Goal: Task Accomplishment & Management: Complete application form

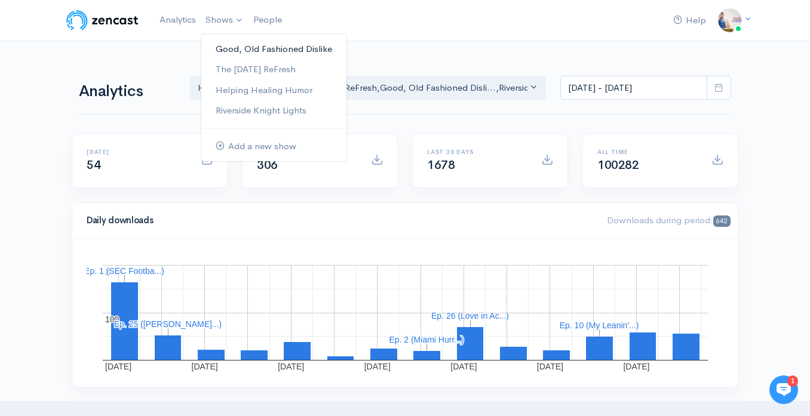
click at [235, 50] on link "Good, Old Fashioned Dislike" at bounding box center [273, 49] width 145 height 21
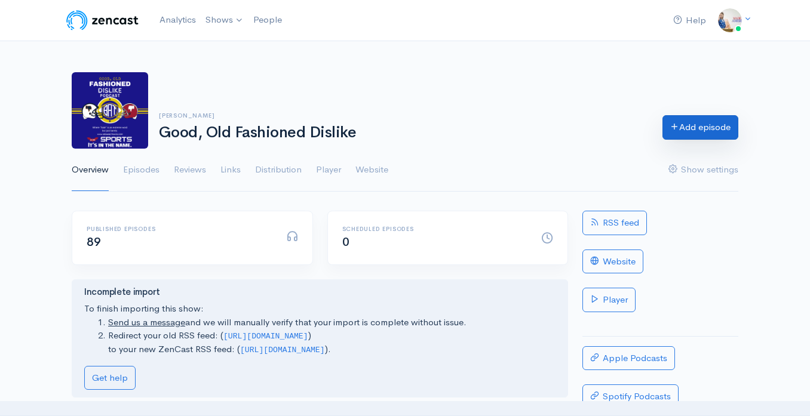
click at [705, 122] on link "Add episode" at bounding box center [700, 127] width 76 height 24
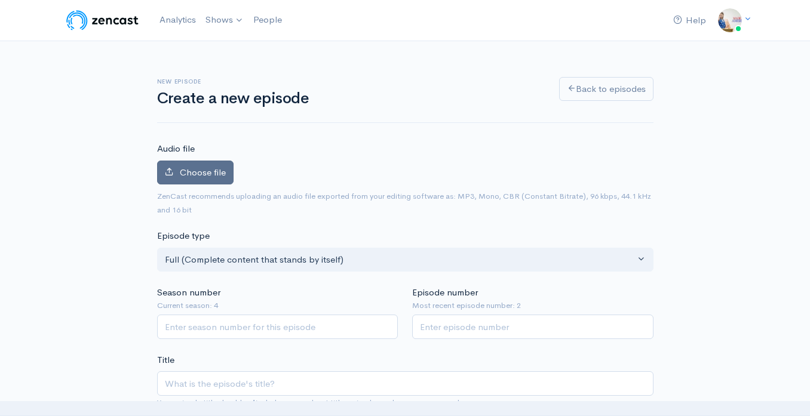
click at [196, 168] on span "Choose file" at bounding box center [203, 172] width 46 height 11
click at [0, 0] on input "Choose file" at bounding box center [0, 0] width 0 height 0
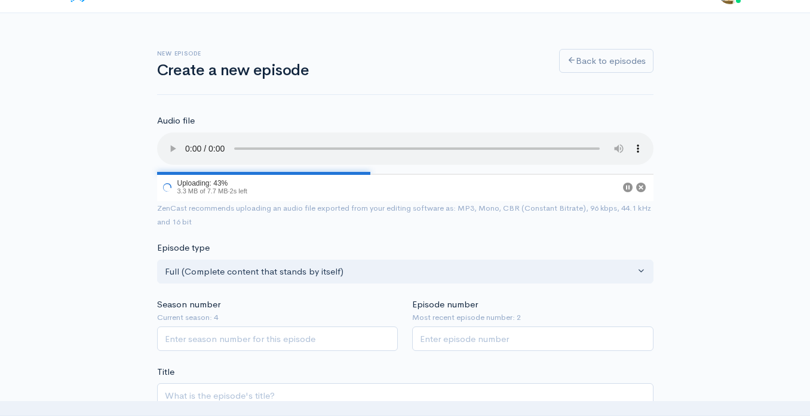
scroll to position [79, 0]
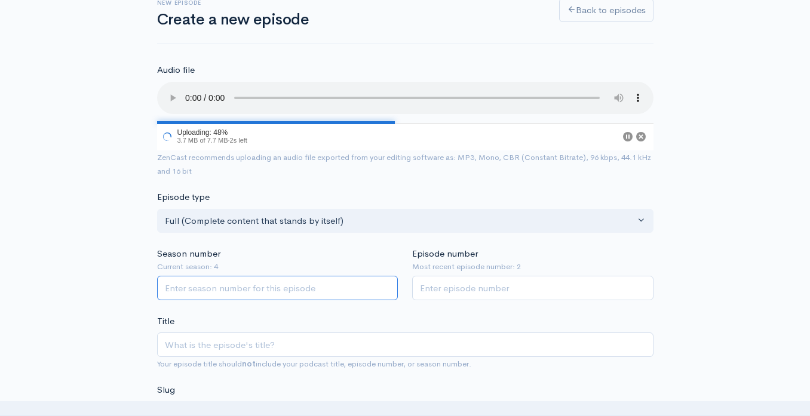
click at [279, 285] on input "Season number" at bounding box center [277, 288] width 241 height 24
type input "4"
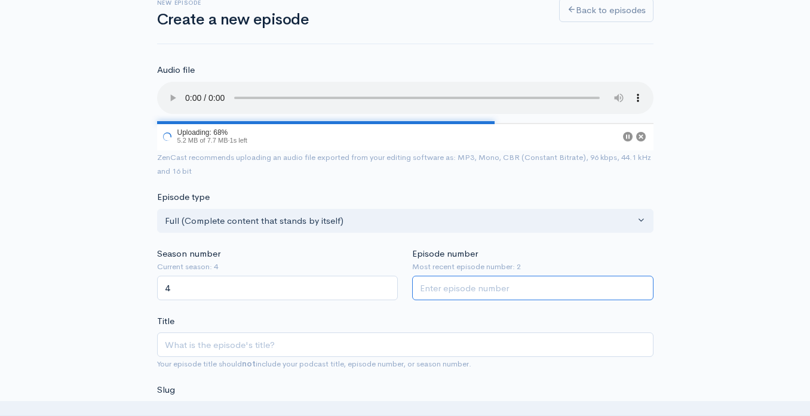
click at [463, 281] on input "Episode number" at bounding box center [532, 288] width 241 height 24
type input "3"
click at [413, 346] on input "Title" at bounding box center [405, 345] width 496 height 24
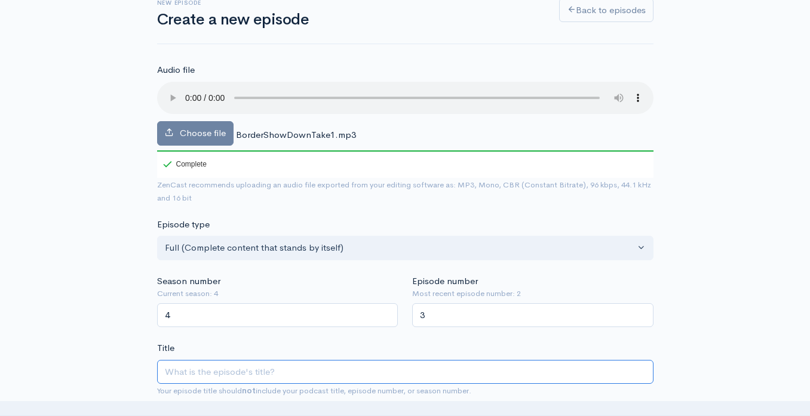
type input "B"
type input "b"
type input "Bro"
type input "bro"
type input "Brod"
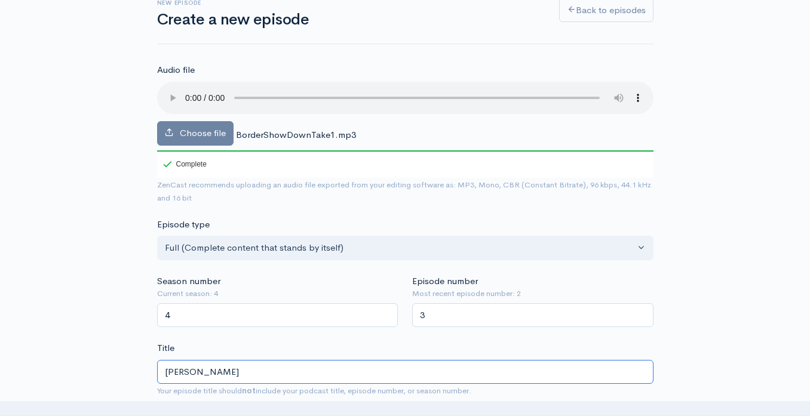
type input "brod"
type input "Bro"
type input "bro"
type input "Br"
type input "br"
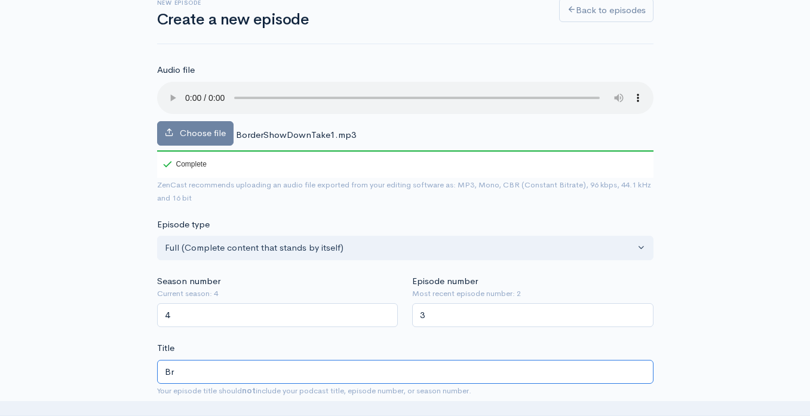
type input "B"
type input "b"
type input "Bro"
type input "bro"
type input "Br"
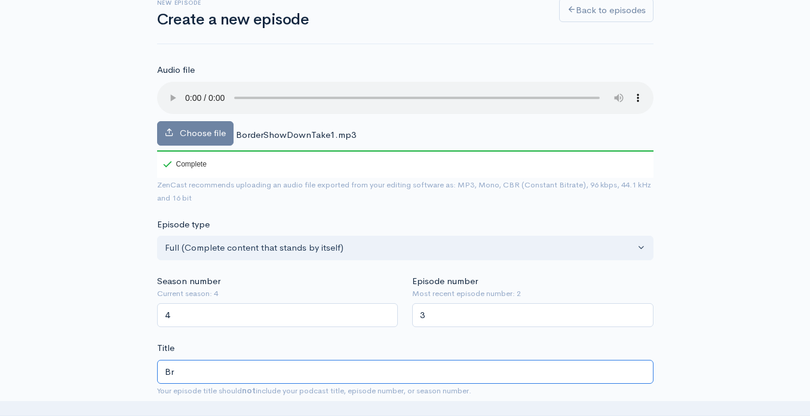
type input "br"
type input "B"
type input "b"
type input "Bor"
type input "bor"
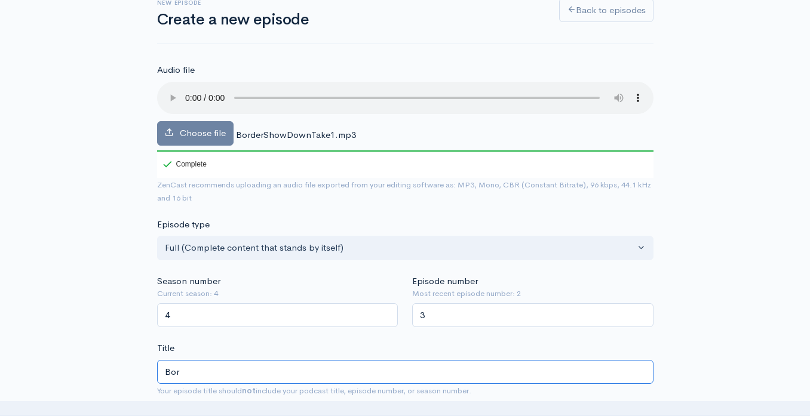
type input "Bord"
type input "bord"
type input "Border"
type input "border"
type input "Border S"
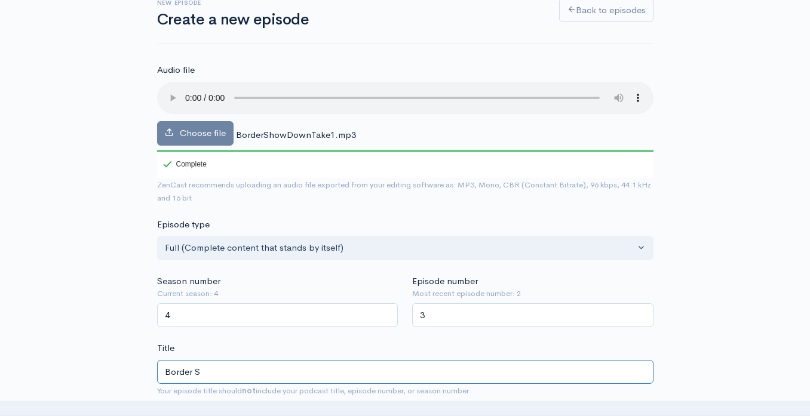
type input "border-s"
type input "Border Sho"
type input "border-sho"
type input "Border Show"
type input "border-show"
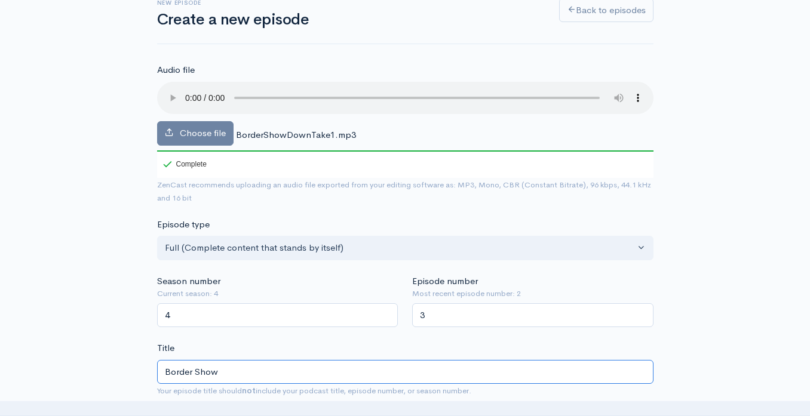
type input "Border Showd"
type input "border-showd"
type input "Border Showdow"
type input "border-showdow"
type input "Border Showdown"
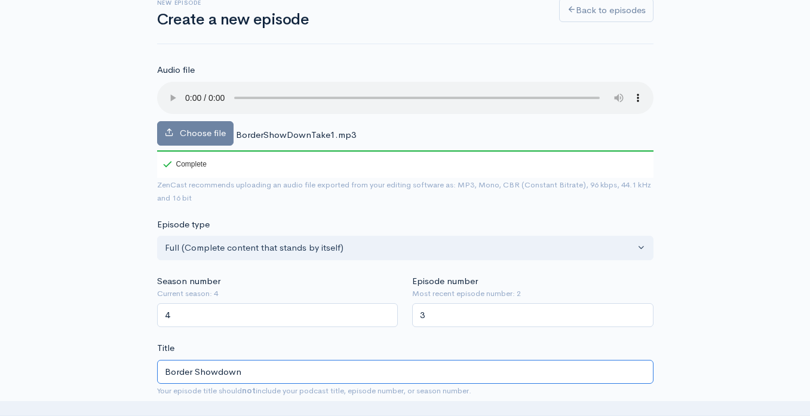
type input "border-showdown"
type input "Border Showdown: K"
type input "border-showdown-k"
type input "Border Showdown: Kan"
type input "border-showdown-kan"
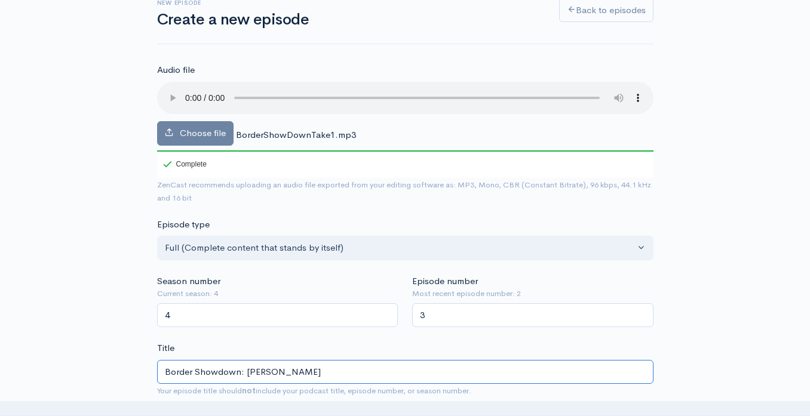
type input "Border Showdown: Kans"
type input "border-showdown-kans"
type input "Border Showdown: Kansas"
type input "border-showdown-kansas"
type input "Border Showdown: Kansas J"
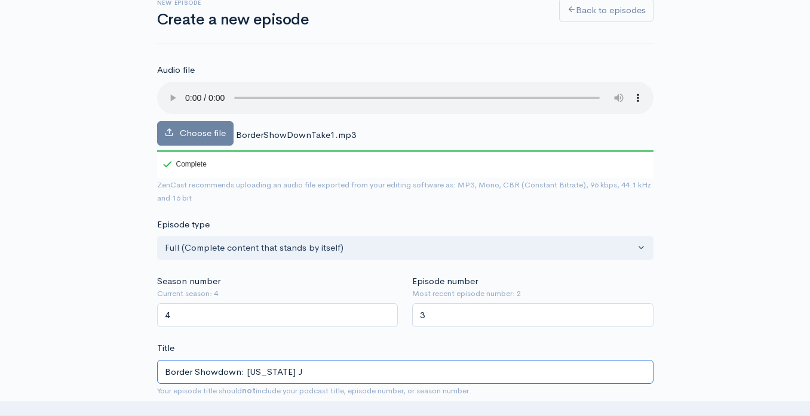
type input "border-showdown-kansas-j"
type input "Border Showdown: Kansas Ja"
type input "border-showdown-kansas-ja"
type input "Border Showdown: Kansas Jay"
type input "border-showdown-kansas-jay"
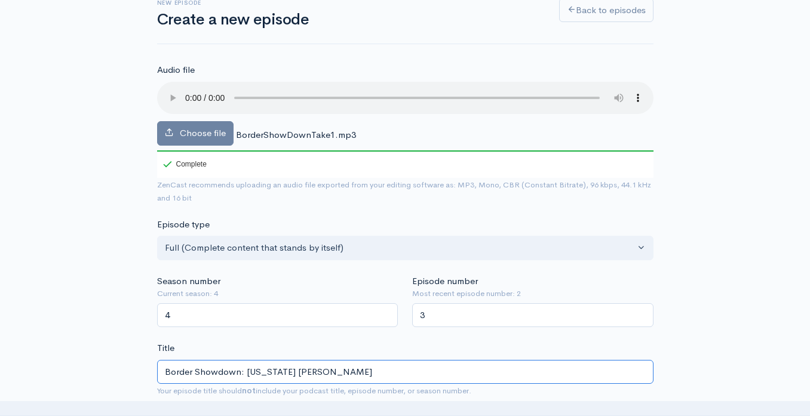
type input "Border Showdown: Kansas Jayh"
type input "border-showdown-kansas-jayh"
type input "Border Showdown: Kansas Jayhaw"
type input "border-showdown-kansas-jayhaw"
type input "Border Showdown: Kansas Jayhawks"
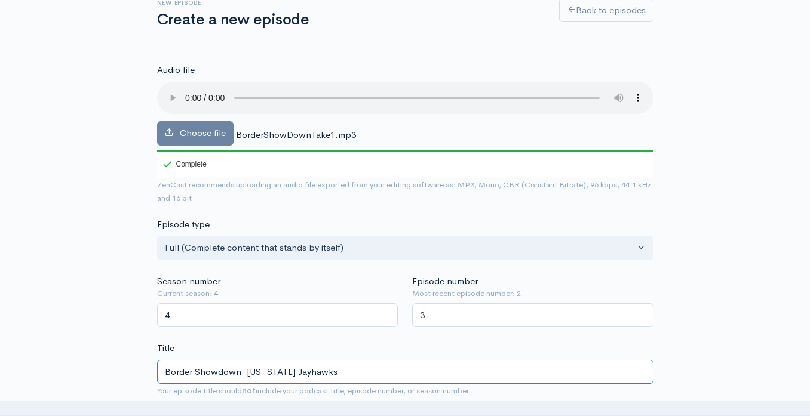
type input "border-showdown-kansas-jayhawks"
type input "Border Showdown: Kansas Jayhawks vs"
type input "border-showdown-kansas-jayhawks-vs"
type input "Border Showdown: Kansas Jayhawks vs. M"
type input "border-showdown-kansas-jayhawks-vs-m"
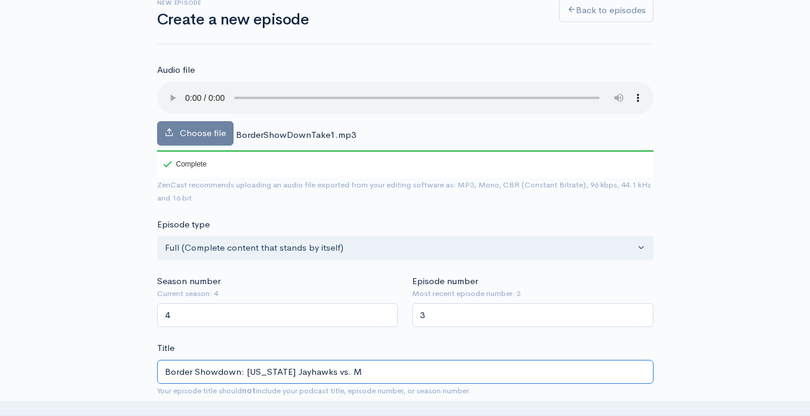
type input "Border Showdown: Kansas Jayhawks vs. Mi"
type input "border-showdown-kansas-jayhawks-vs-mi"
type input "Border Showdown: Kansas Jayhawks vs. Mis"
type input "border-showdown-kansas-jayhawks-vs-mis"
type input "Border Showdown: Kansas Jayhawks vs. Miss"
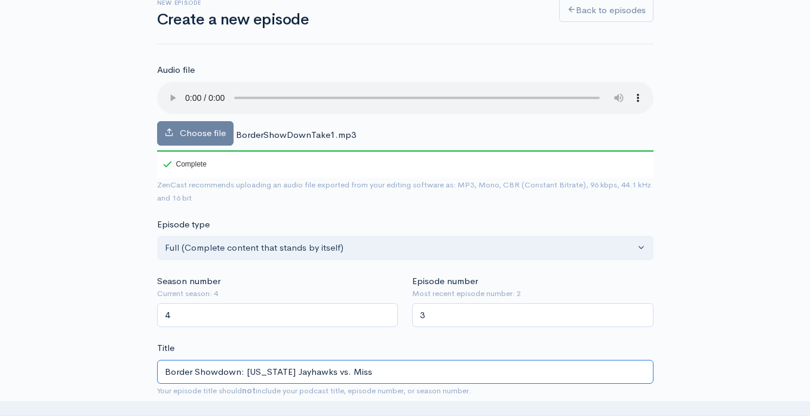
type input "border-showdown-kansas-jayhawks-vs-miss"
type input "Border Showdown: Kansas Jayhawks vs. Missou"
type input "border-showdown-kansas-jayhawks-vs-missou"
type input "Border Showdown: Kansas Jayhawks vs. Missour"
type input "border-showdown-kansas-jayhawks-vs-missour"
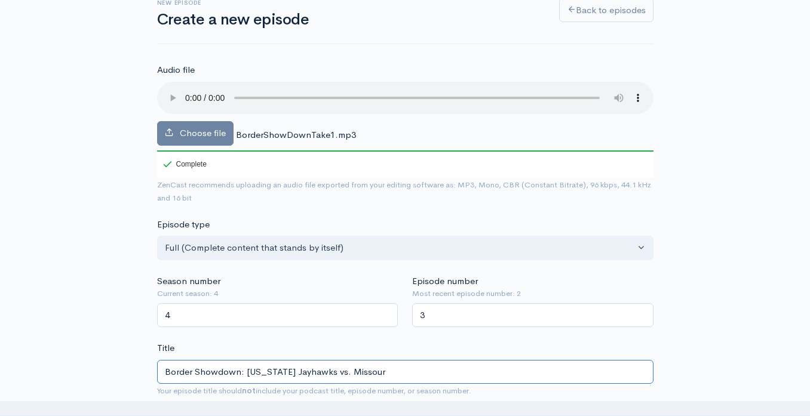
type input "Border Showdown: Kansas Jayhawks vs. Missouri"
type input "border-showdown-kansas-jayhawks-vs-missouri"
type input "Border Showdown: Kansas Jayhawks vs. Missouri T"
type input "border-showdown-kansas-jayhawks-vs-missouri-t"
type input "Border Showdown: Kansas Jayhawks vs. Missouri Ti"
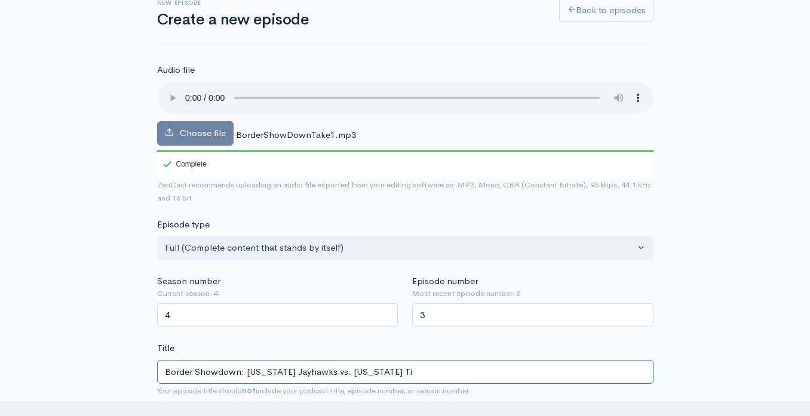
type input "border-showdown-kansas-jayhawks-vs-missouri-ti"
type input "Border Showdown: Kansas Jayhawks vs. Missouri Tig"
type input "border-showdown-kansas-jayhawks-vs-missouri-tig"
type input "Border Showdown: Kansas Jayhawks vs. Missouri Tiger"
type input "border-showdown-kansas-jayhawks-vs-missouri-tiger"
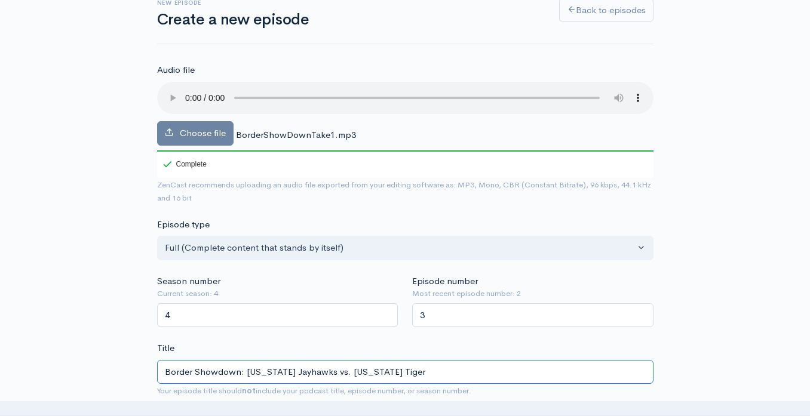
type input "Border Showdown: [US_STATE] Jayhawks vs. [US_STATE] Tigers"
type input "border-showdown-[US_STATE]-jayhawks-vs-[US_STATE]-tigers"
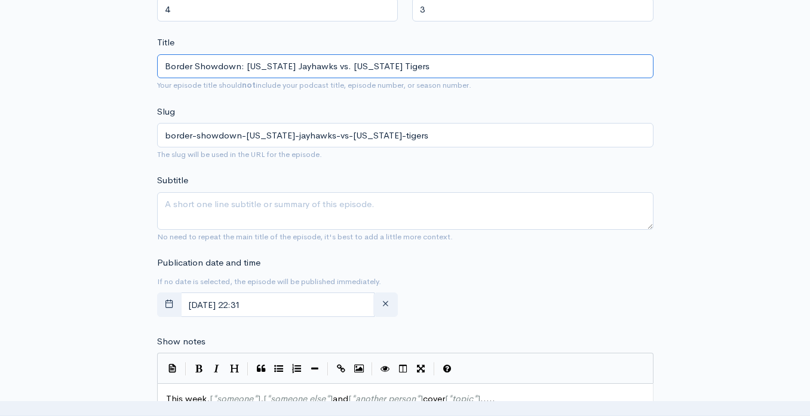
scroll to position [398, 0]
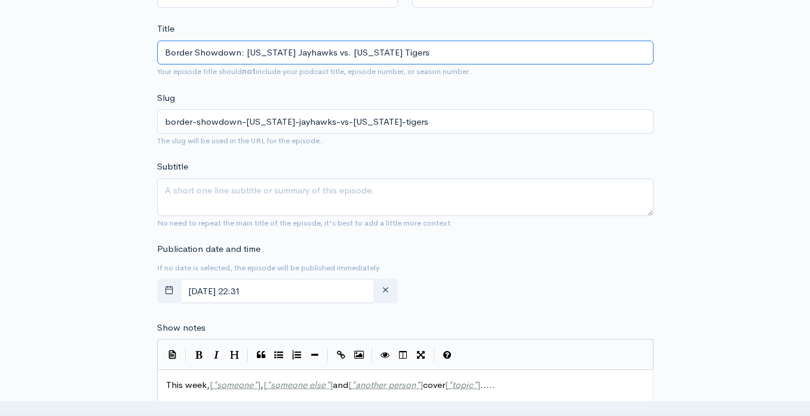
type input "Border Showdown: [US_STATE] Jayhawks vs. [US_STATE] Tigers"
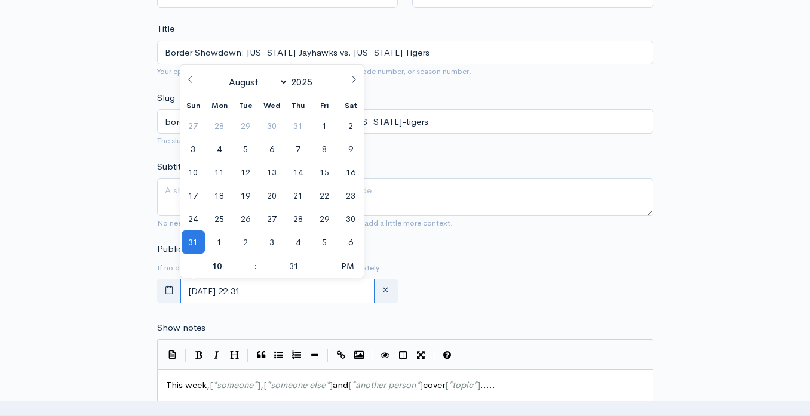
click at [291, 298] on input "August, 31 2025 22:31" at bounding box center [277, 291] width 195 height 24
click at [224, 247] on span "1" at bounding box center [219, 241] width 23 height 23
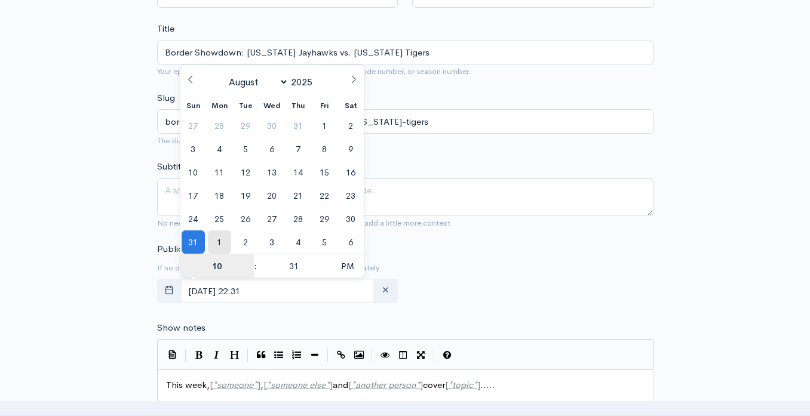
type input "September, 01 2025 22:31"
select select "8"
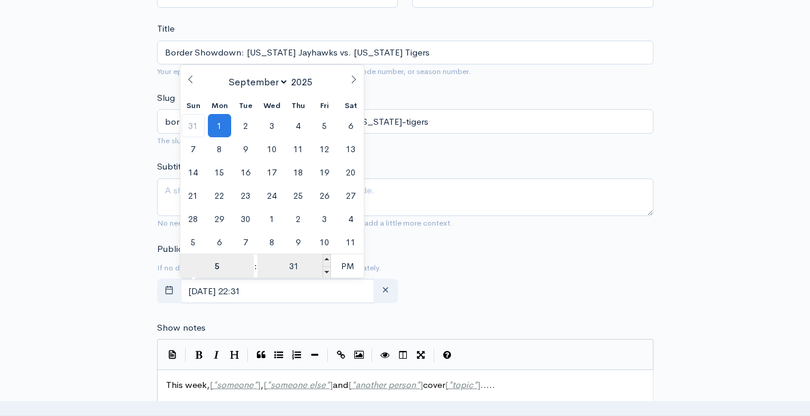
type input "5"
type input "September, 01 2025 17:31"
type input "05"
click at [296, 269] on input "31" at bounding box center [293, 266] width 73 height 24
type input "00"
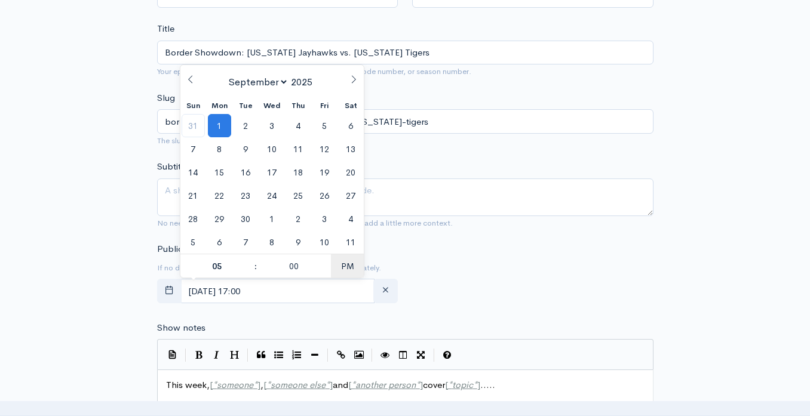
click at [352, 272] on span "PM" at bounding box center [347, 266] width 33 height 24
type input "[DATE] 05:00"
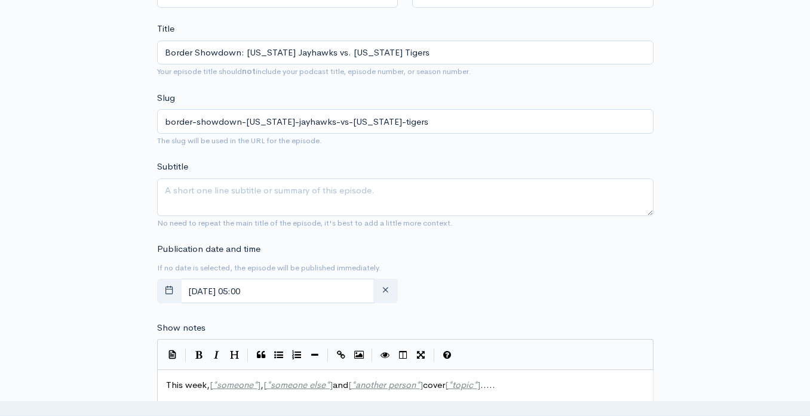
click at [429, 261] on div "Publication date and time If no date is selected, the episode will be published…" at bounding box center [405, 275] width 510 height 66
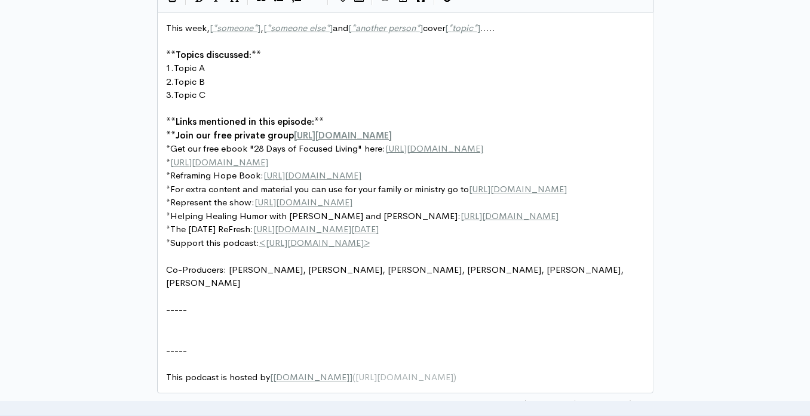
scroll to position [756, 0]
click at [193, 353] on pre "-----" at bounding box center [405, 350] width 483 height 14
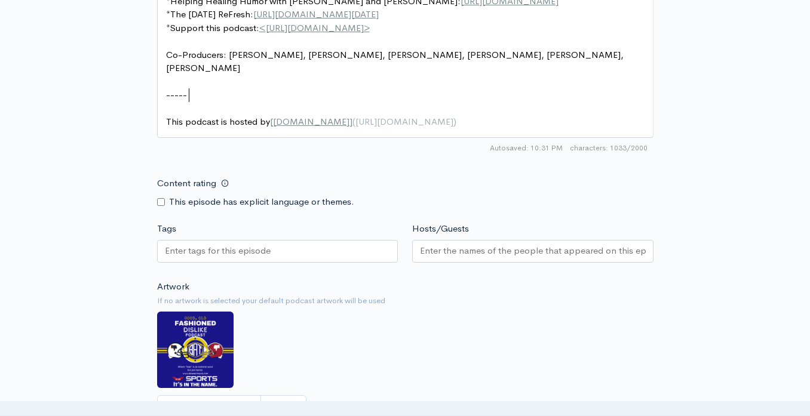
scroll to position [999, 0]
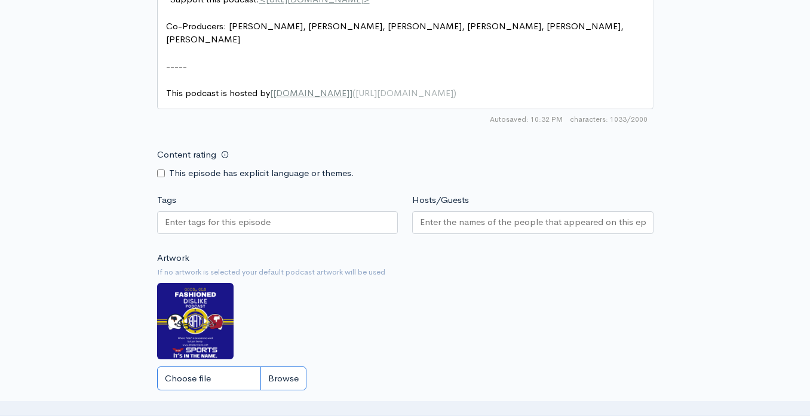
click at [183, 387] on input "Choose file" at bounding box center [231, 379] width 149 height 24
type input "C:\fakepath\Blue and Red Helmet Classic Maximalist Sports Football Poster (1).p…"
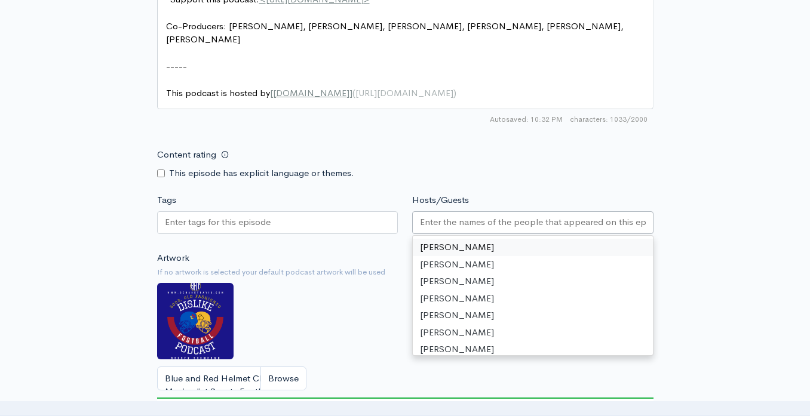
click at [457, 214] on div at bounding box center [532, 222] width 241 height 23
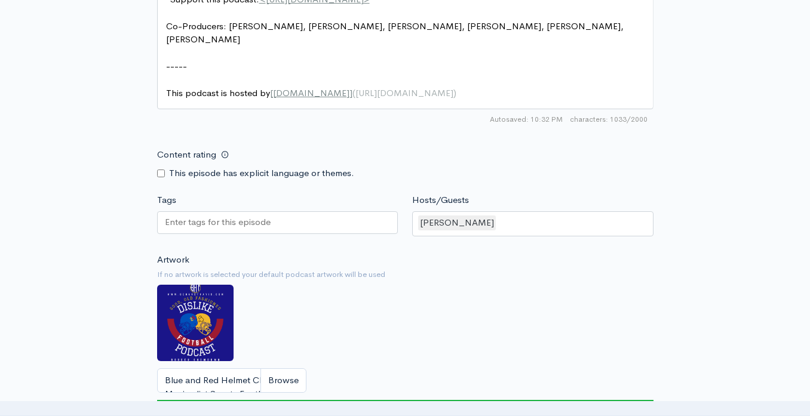
click at [304, 343] on div "Artwork If no artwork is selected your default podcast artwork will be used Blu…" at bounding box center [405, 340] width 496 height 174
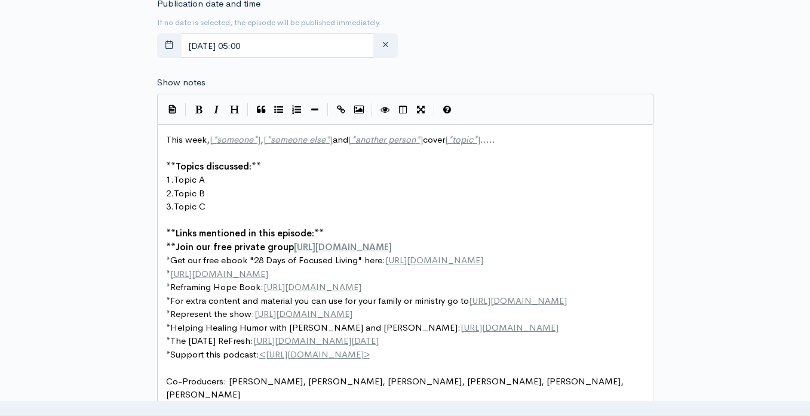
scroll to position [641, 0]
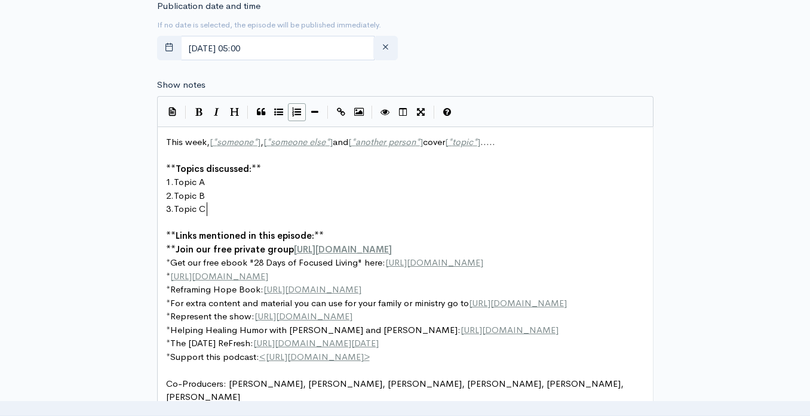
type textarea "This week, [*someone*], [*someone else*] and [*another person*] cover [*topic*]…"
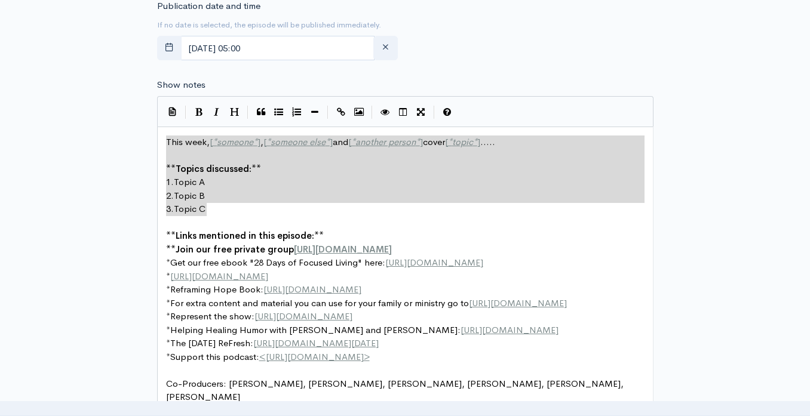
drag, startPoint x: 213, startPoint y: 211, endPoint x: 149, endPoint y: 131, distance: 102.4
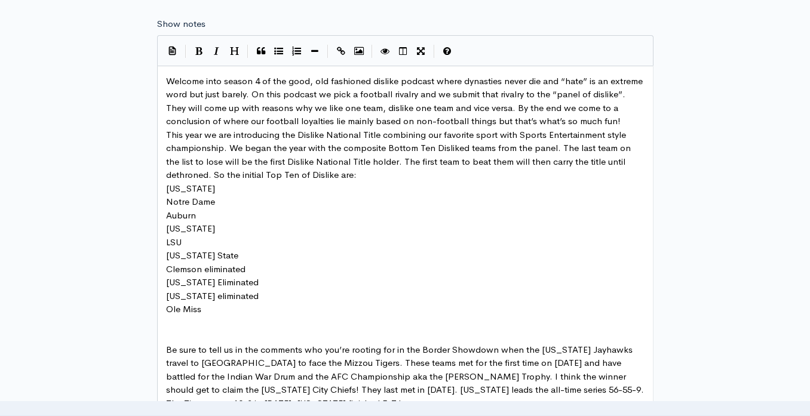
scroll to position [698, 0]
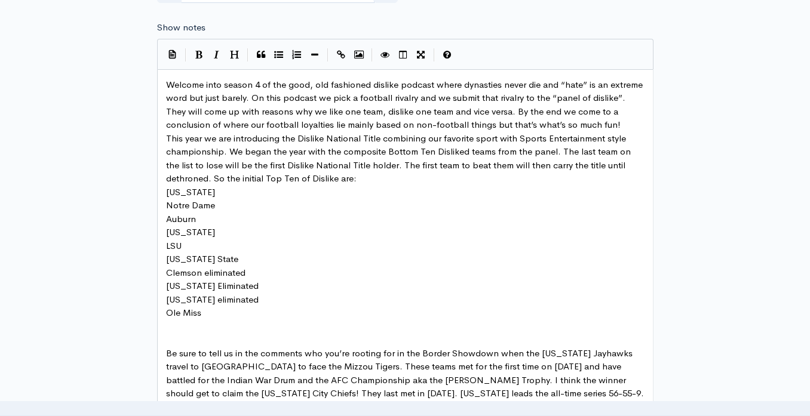
click at [167, 193] on span "[US_STATE]" at bounding box center [190, 191] width 49 height 11
type textarea "1."
type textarea "2."
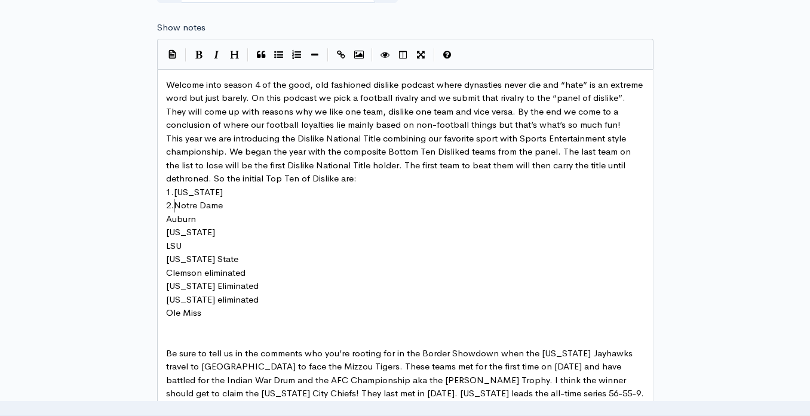
scroll to position [4, 10]
type textarea "eliminated"
click at [167, 218] on span "Auburn" at bounding box center [181, 218] width 30 height 11
type textarea "3."
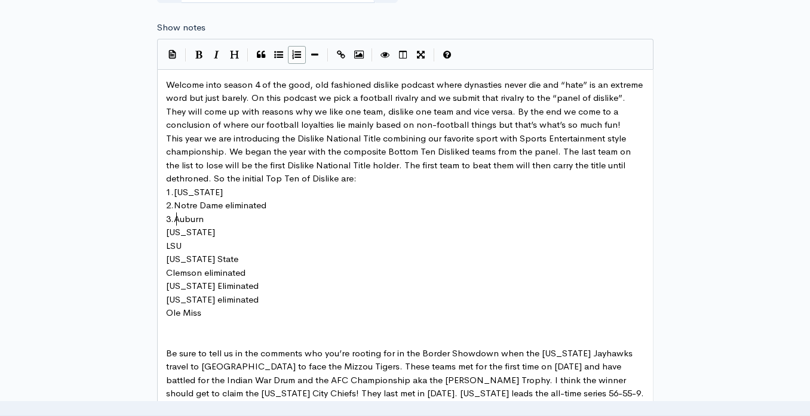
scroll to position [4, 10]
click at [167, 232] on span "[US_STATE]" at bounding box center [190, 231] width 49 height 11
type textarea "4."
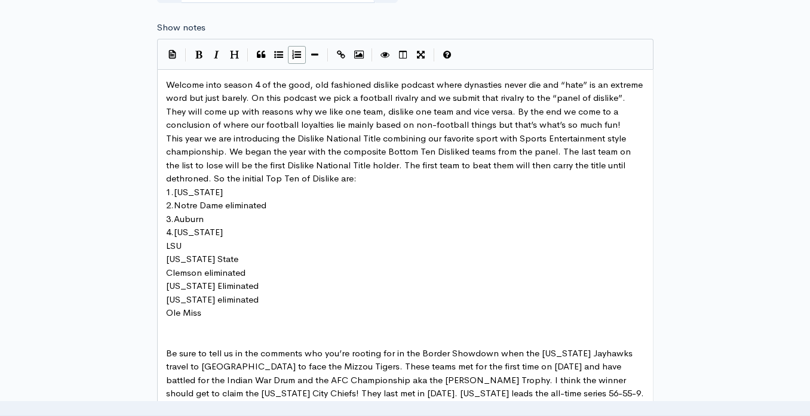
click at [166, 245] on span "LSU" at bounding box center [174, 245] width 16 height 11
type textarea "5."
click at [166, 257] on span "[US_STATE] State" at bounding box center [202, 258] width 72 height 11
type textarea "6."
click at [169, 271] on span "Clemson eliminated" at bounding box center [205, 272] width 79 height 11
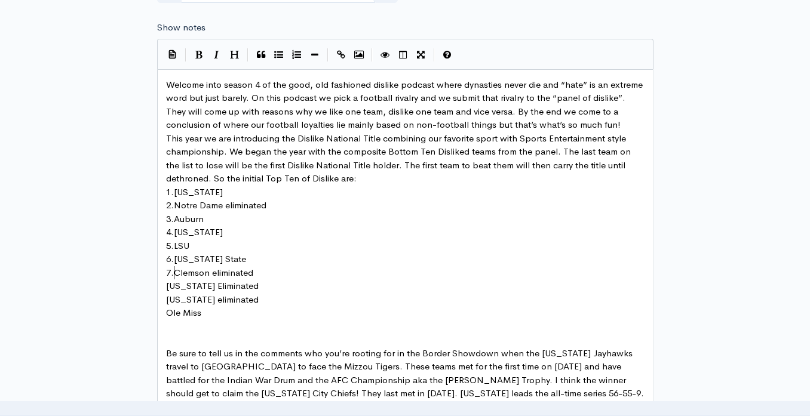
type textarea "7."
click at [166, 288] on span "Texas Eliminated" at bounding box center [212, 285] width 93 height 11
type textarea "8."
click at [168, 300] on span "Alabama eliminated" at bounding box center [212, 299] width 93 height 11
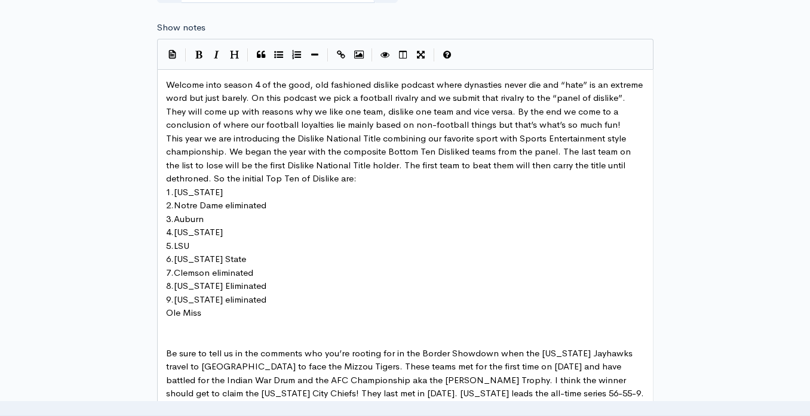
type textarea "9."
click at [167, 310] on span "Ole Miss" at bounding box center [183, 312] width 35 height 11
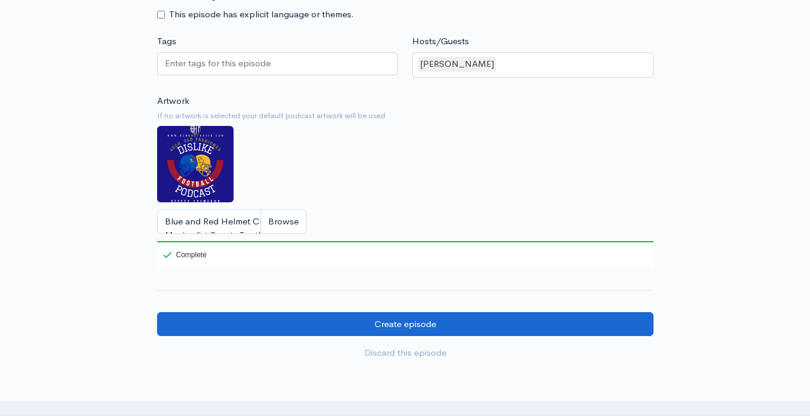
scroll to position [1427, 0]
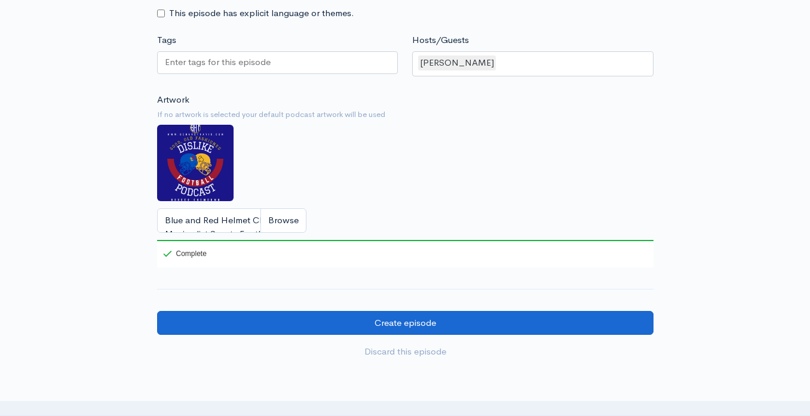
type textarea "10."
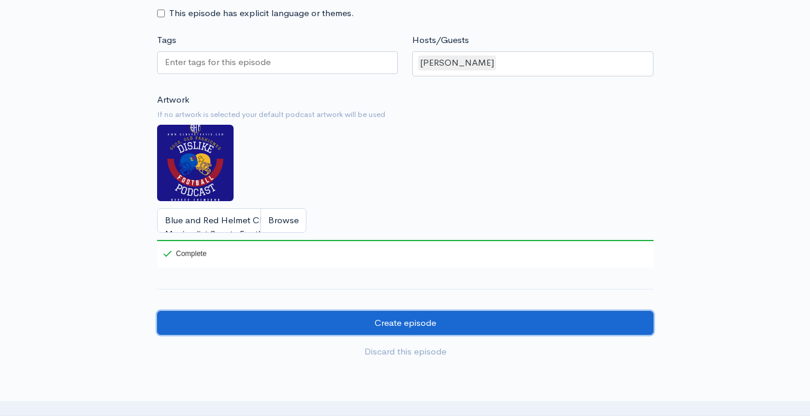
click at [273, 319] on input "Create episode" at bounding box center [405, 323] width 496 height 24
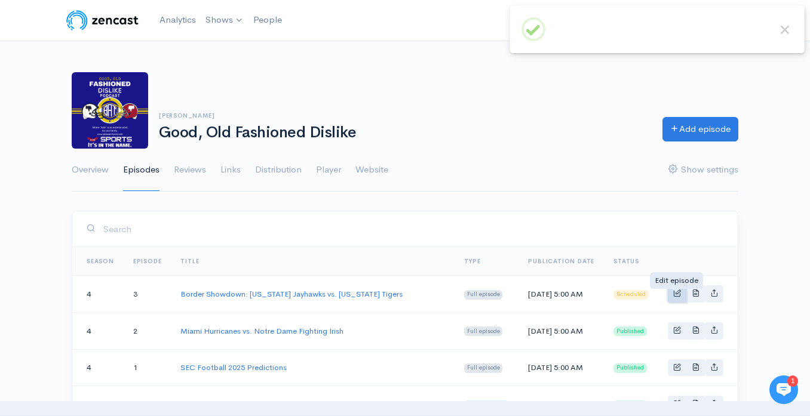
click at [676, 294] on span "Basic example" at bounding box center [677, 293] width 8 height 8
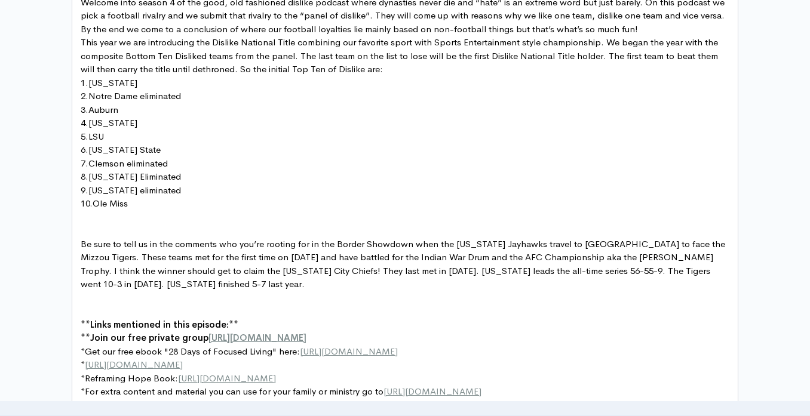
scroll to position [733, 0]
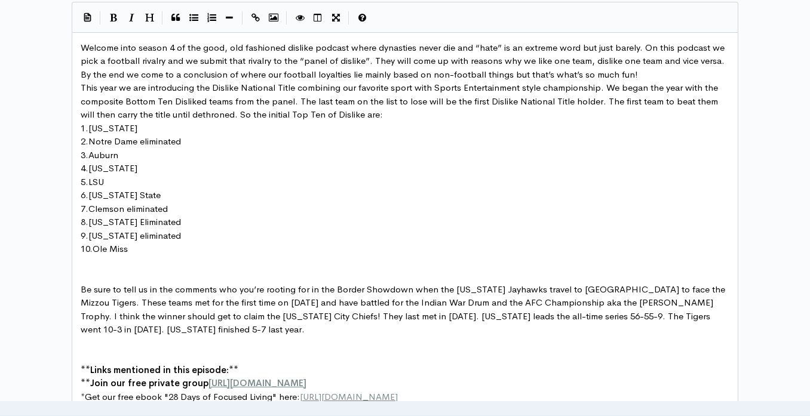
click at [133, 208] on span "Clemson eliminated" at bounding box center [127, 208] width 79 height 11
click at [120, 224] on span "Texas Eliminated" at bounding box center [134, 221] width 93 height 11
type textarea "e"
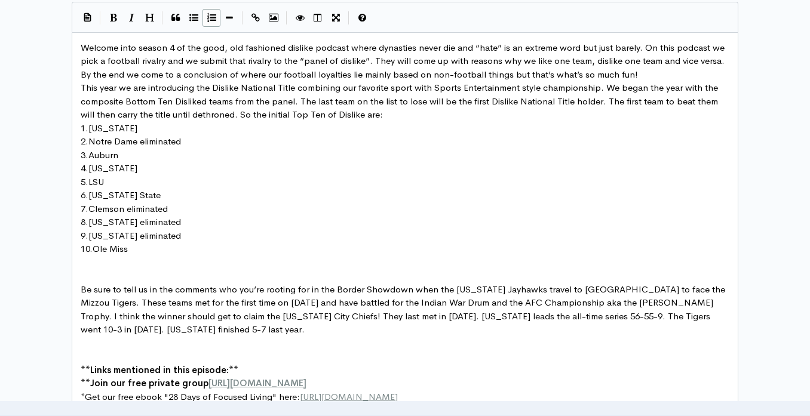
click at [202, 235] on pre "9. Alabama eliminated" at bounding box center [404, 236] width 653 height 14
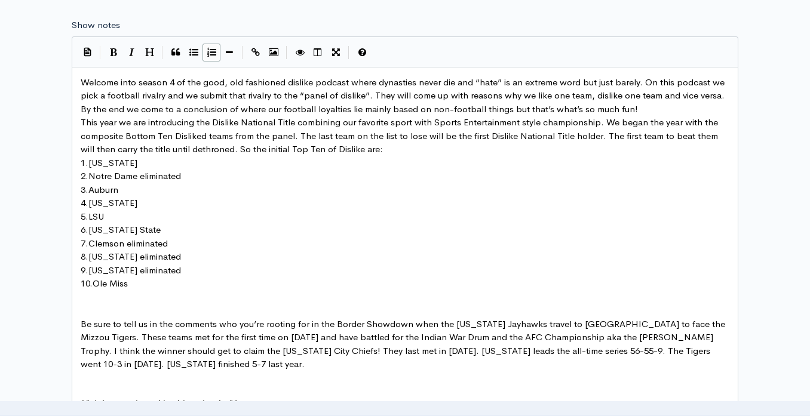
scroll to position [694, 0]
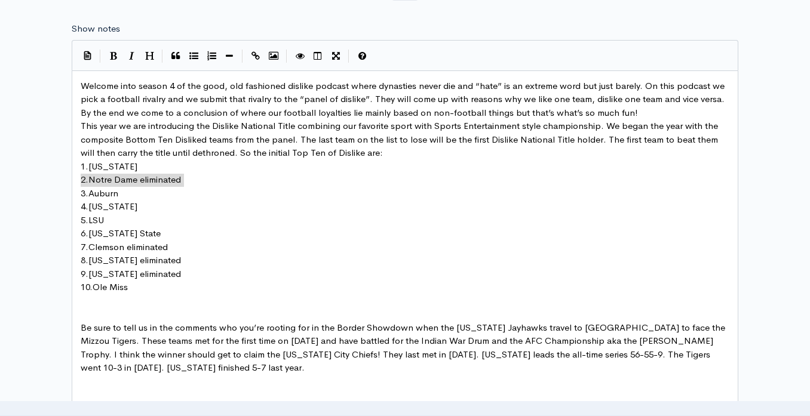
drag, startPoint x: 191, startPoint y: 183, endPoint x: 89, endPoint y: 177, distance: 102.2
type textarea "2. Notre Dame eliminated"
click at [129, 53] on icon "Italic" at bounding box center [131, 55] width 5 height 9
type textarea "7. Clemson eliminated"
drag, startPoint x: 176, startPoint y: 248, endPoint x: 77, endPoint y: 247, distance: 99.1
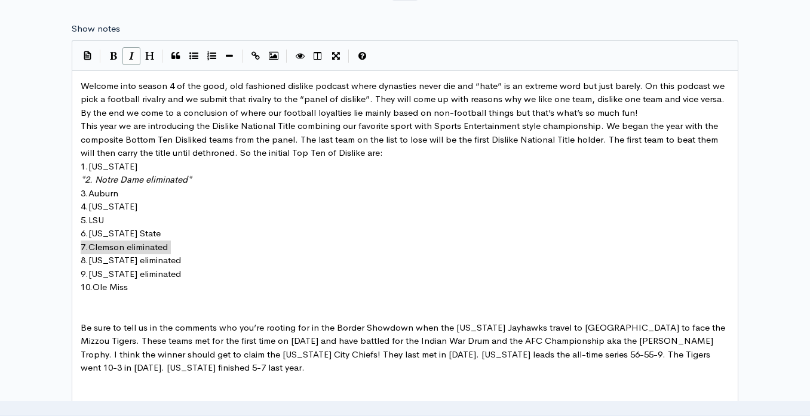
click at [134, 52] on button "Italic" at bounding box center [131, 56] width 18 height 18
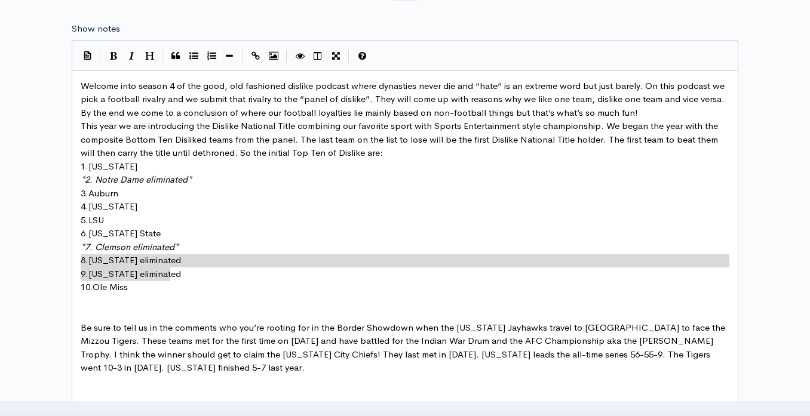
drag, startPoint x: 177, startPoint y: 276, endPoint x: 74, endPoint y: 262, distance: 103.6
click at [132, 57] on icon "Italic" at bounding box center [131, 55] width 5 height 9
type textarea "8. Texas eliminated 9. Alabama eliminated*"
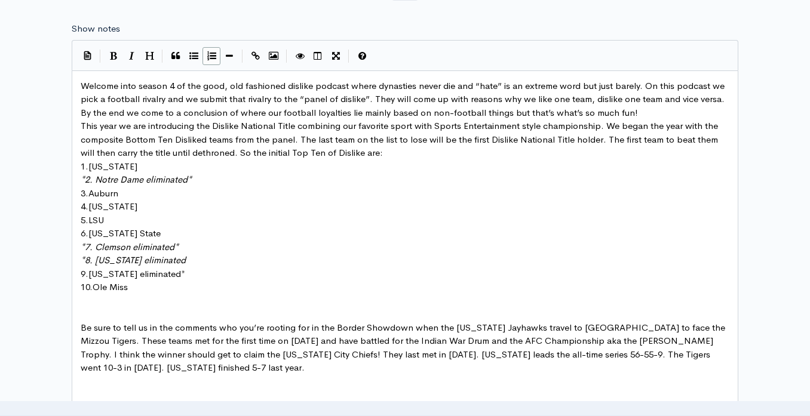
click at [164, 261] on pre "* 8. Texas eliminated" at bounding box center [404, 261] width 653 height 14
type textarea "*"
click at [81, 275] on span "9." at bounding box center [85, 273] width 8 height 11
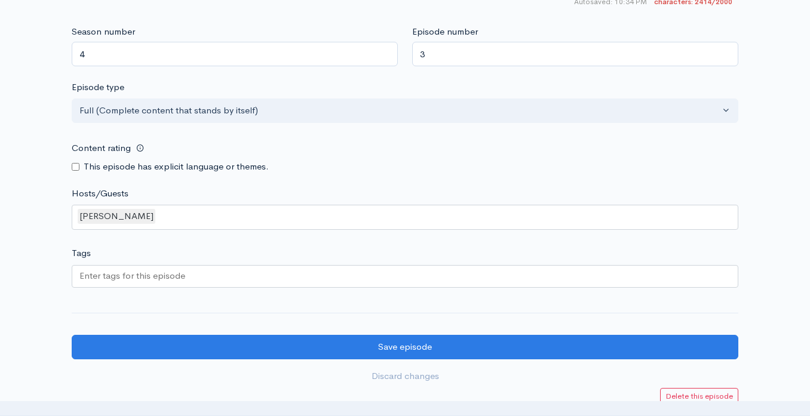
scroll to position [1361, 0]
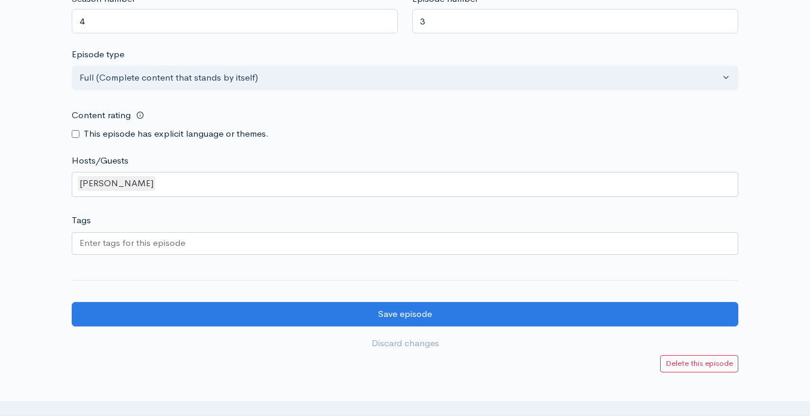
type textarea "*"
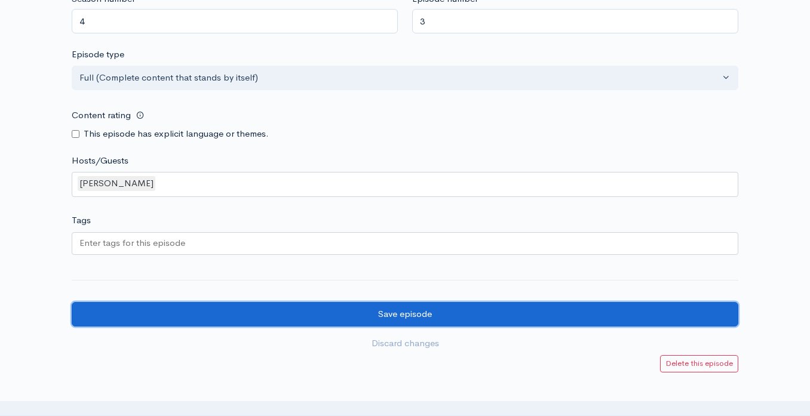
click at [233, 310] on input "Save episode" at bounding box center [405, 314] width 666 height 24
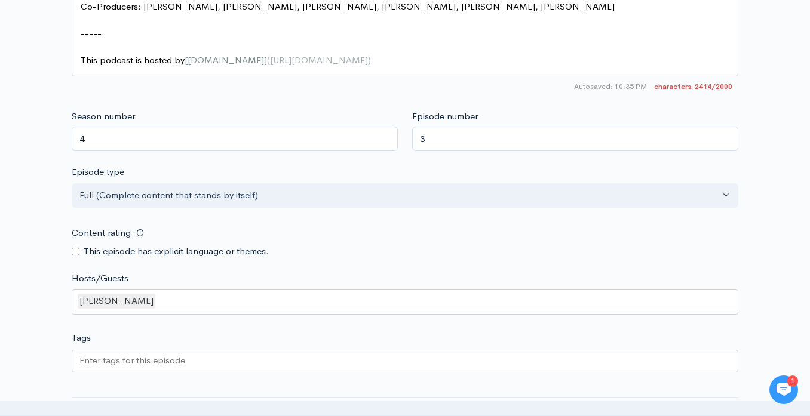
scroll to position [1341, 0]
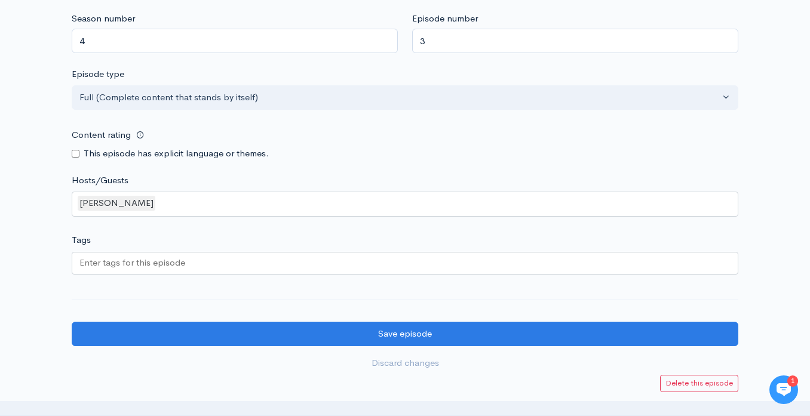
click at [229, 264] on div at bounding box center [405, 263] width 666 height 23
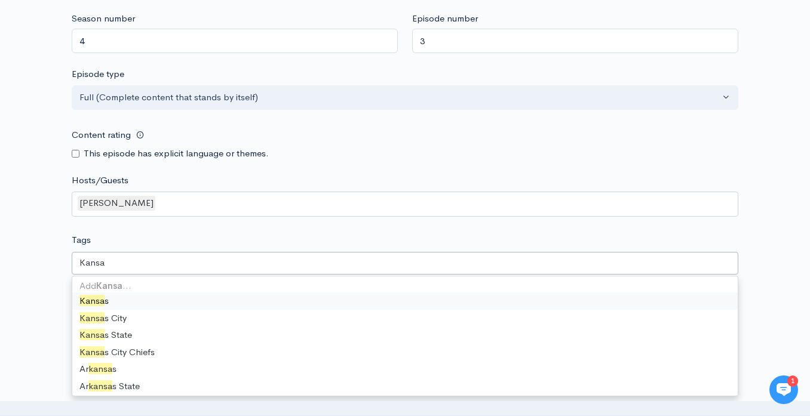
type input "[US_STATE]"
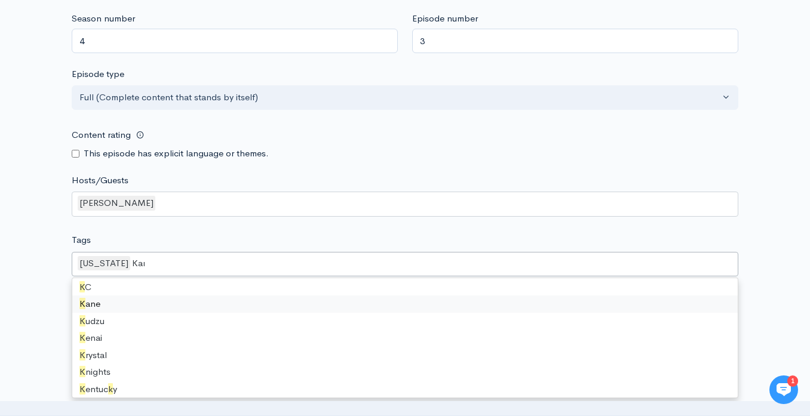
scroll to position [0, 0]
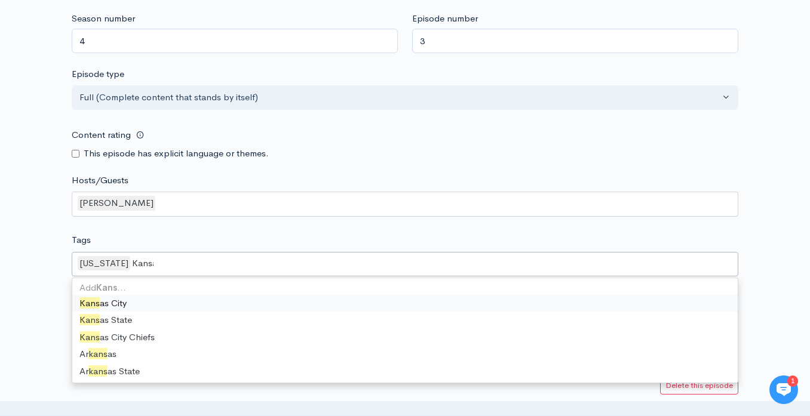
type input "[US_STATE]"
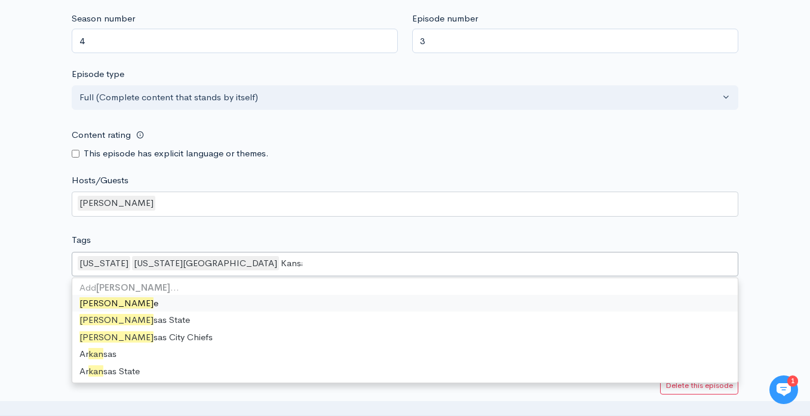
type input "[US_STATE]"
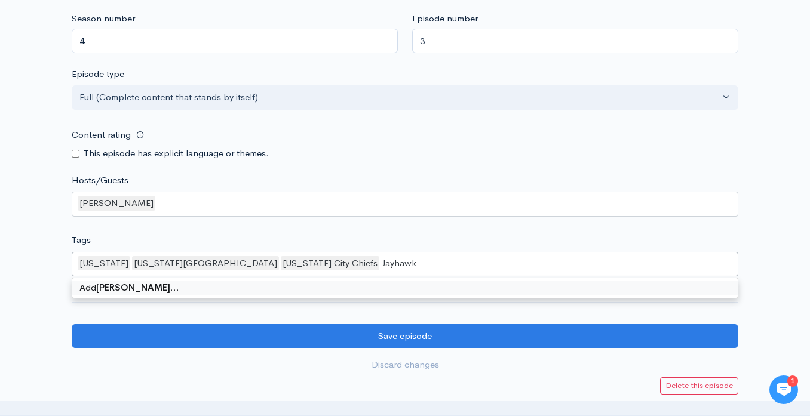
type input "Jayhawks"
type input "[US_STATE] Jayhawks"
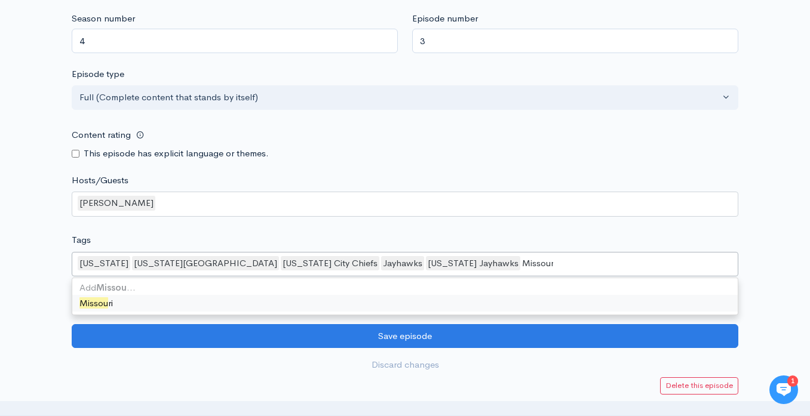
type input "[US_STATE]"
type input "Mizzou"
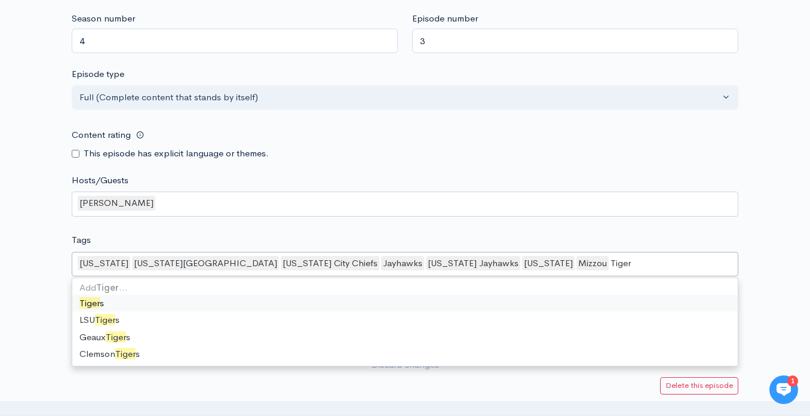
type input "Tigers"
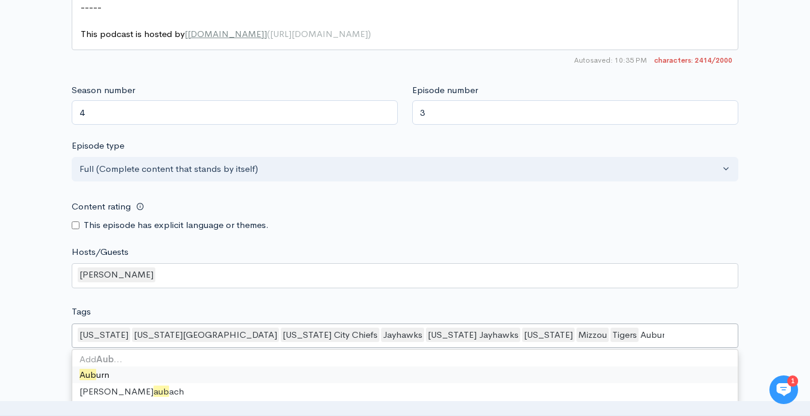
type input "Auburn"
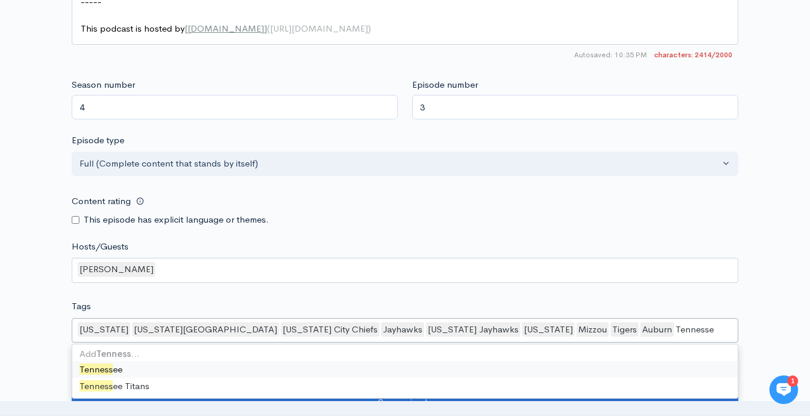
type input "[US_STATE]"
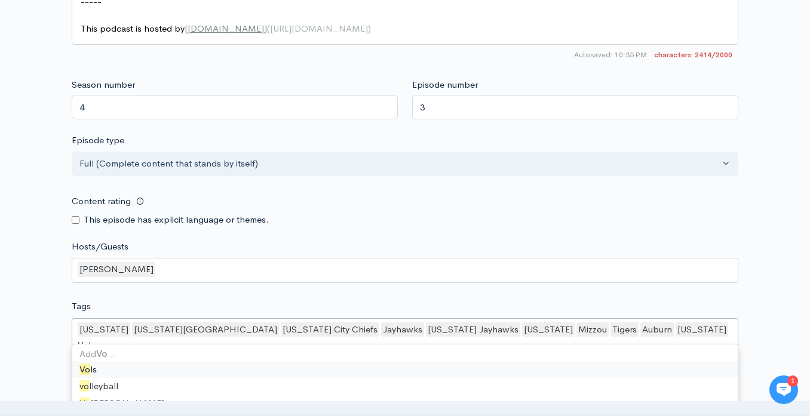
type input "Vols"
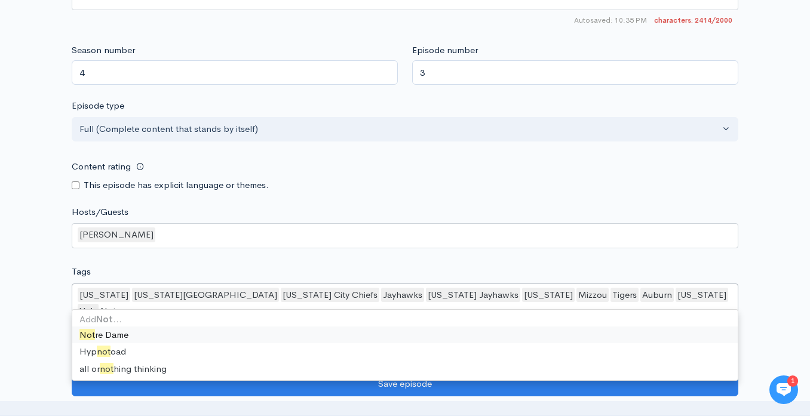
type input "Notre"
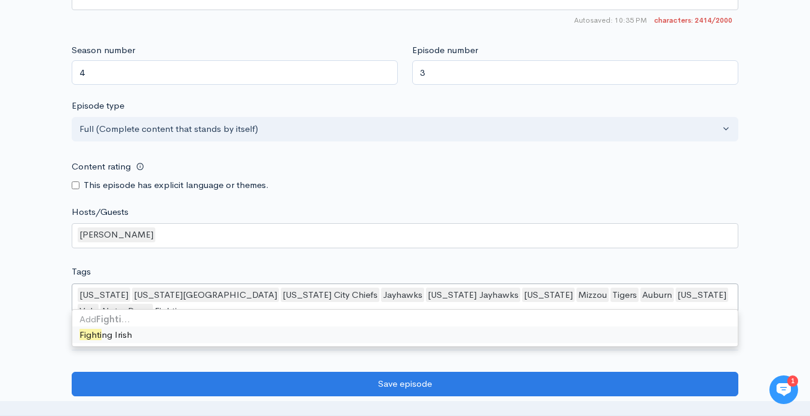
type input "Fighting"
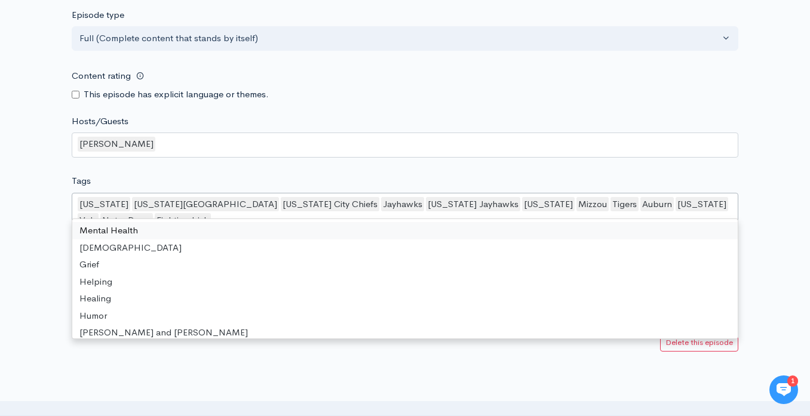
scroll to position [1403, 0]
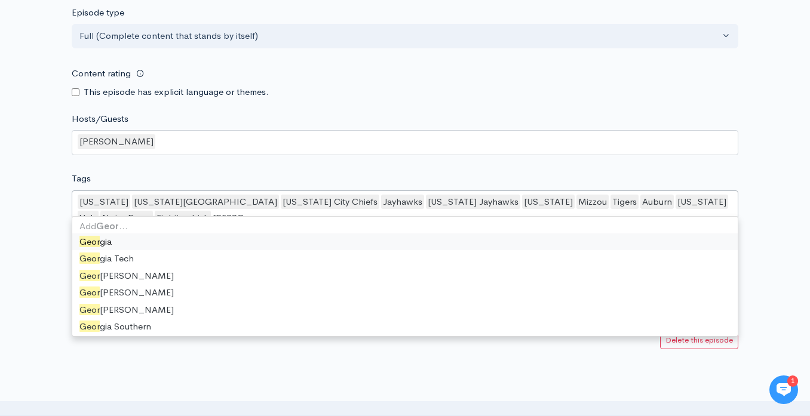
type input "[US_STATE]"
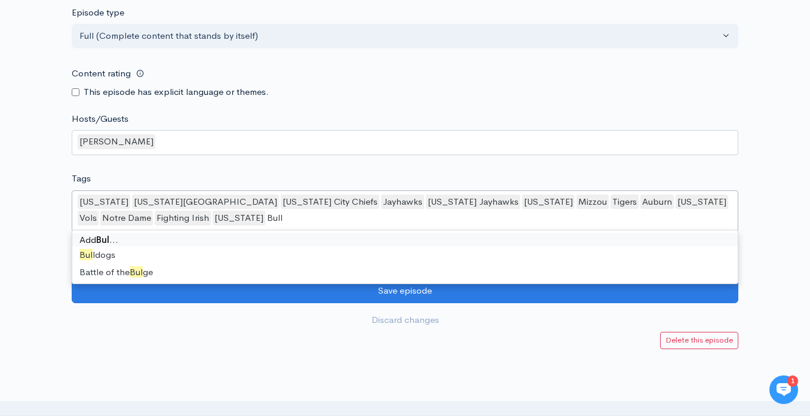
type input "Bulld"
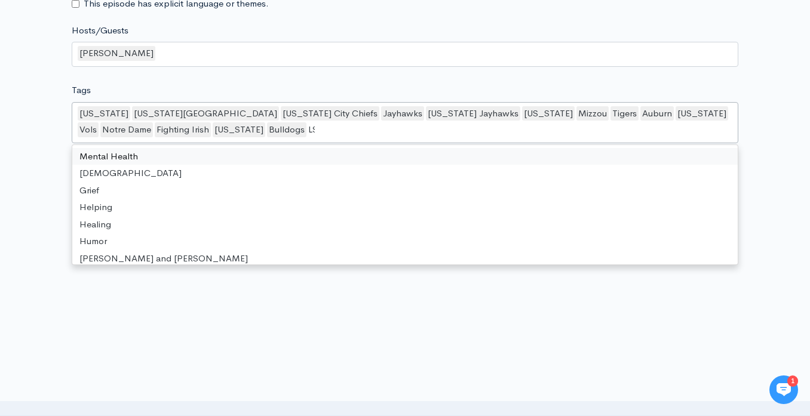
scroll to position [6743, 0]
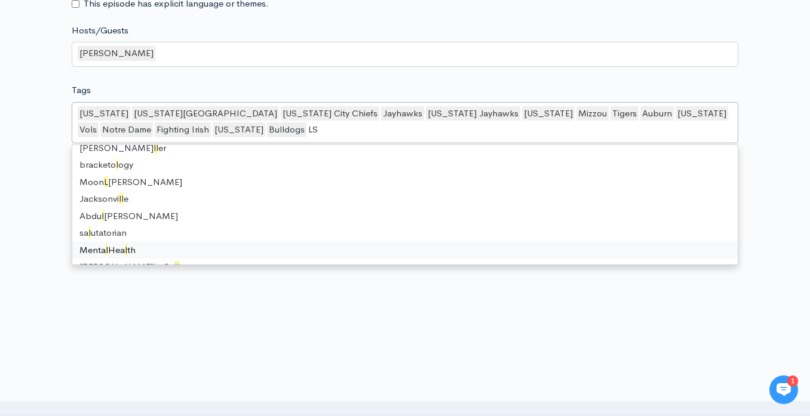
type input "LSU"
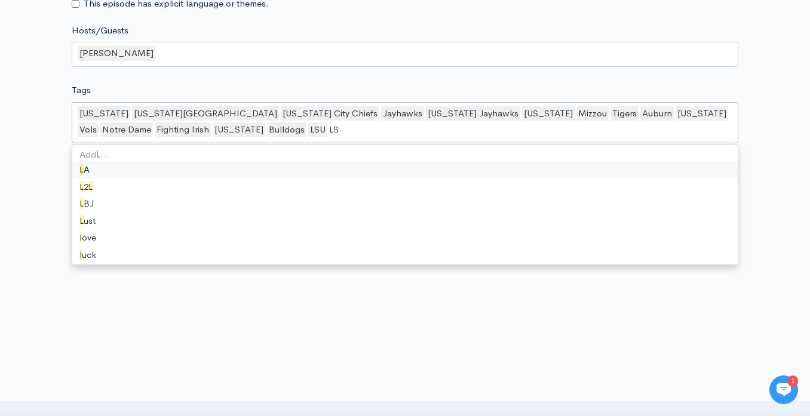
type input "LSU"
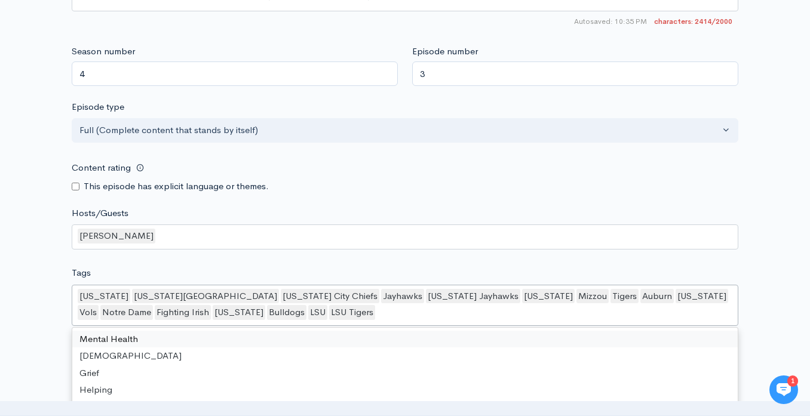
scroll to position [1491, 0]
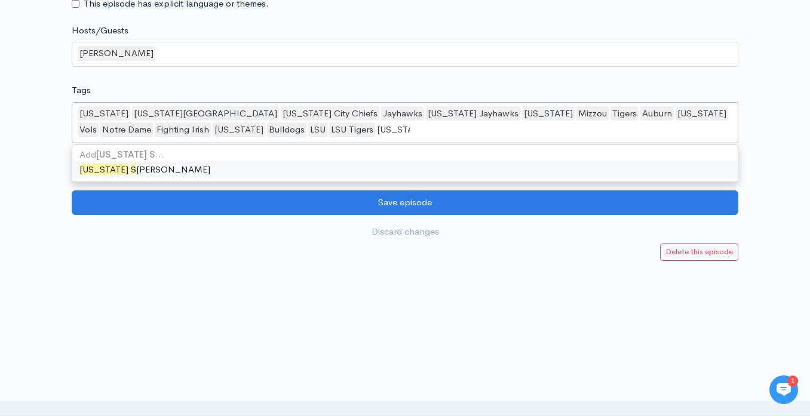
type input "[US_STATE] State"
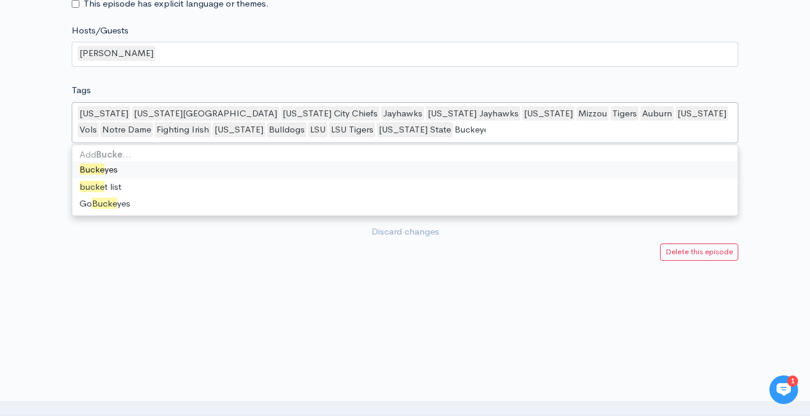
type input "Buckeyes"
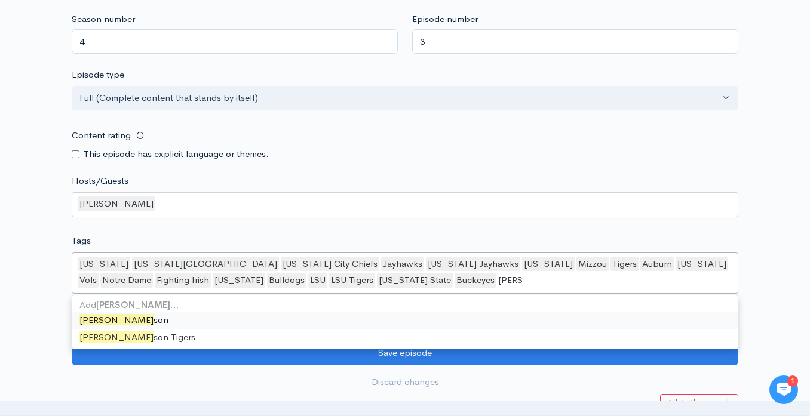
scroll to position [0, 0]
type input "Clemson"
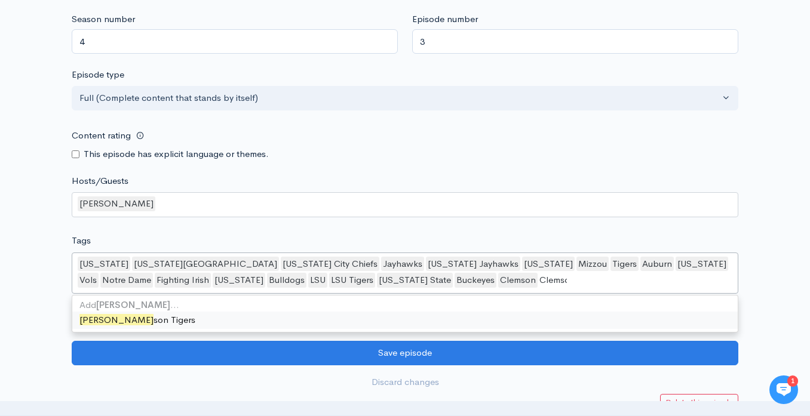
type input "Clemson"
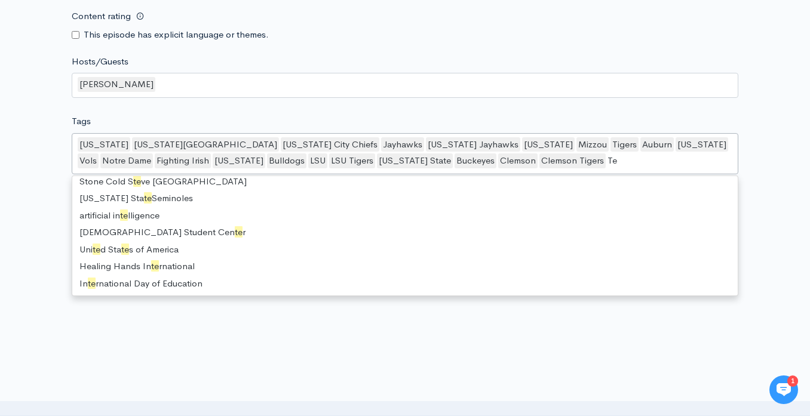
scroll to position [16, 0]
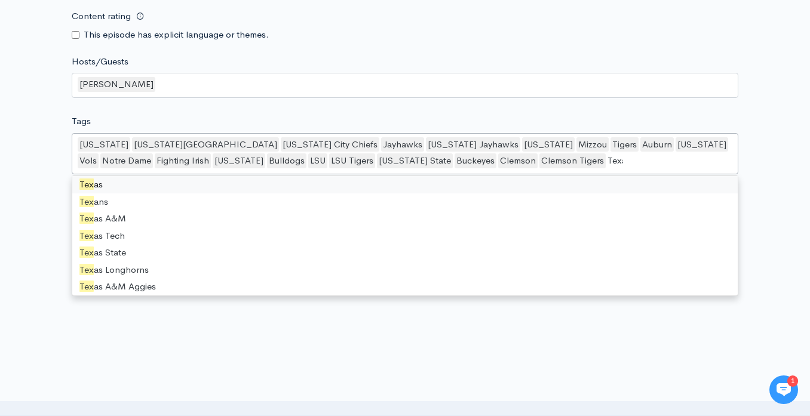
type input "[US_STATE]"
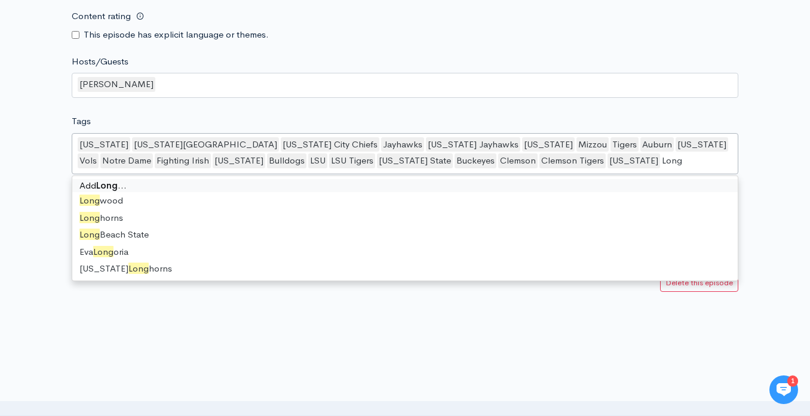
scroll to position [0, 0]
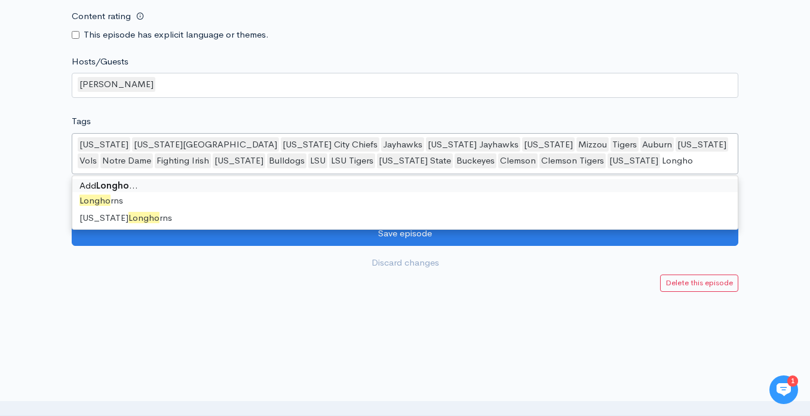
type input "Longhor"
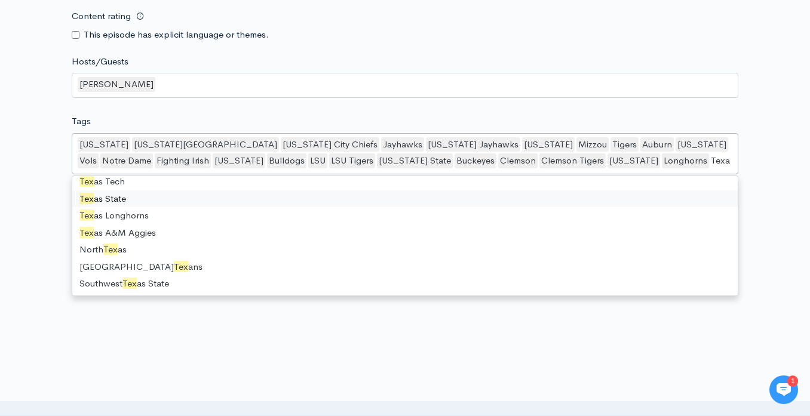
type input "[US_STATE]"
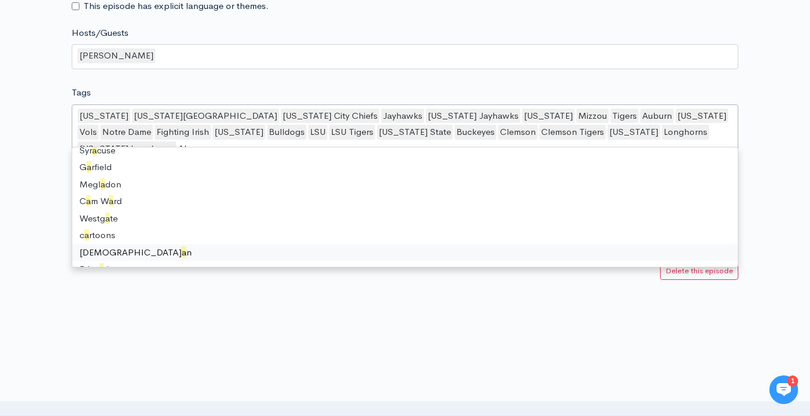
scroll to position [16, 0]
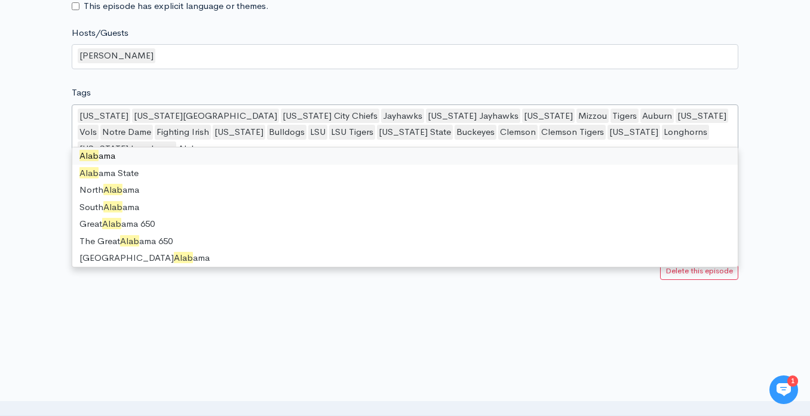
type input "[US_STATE]"
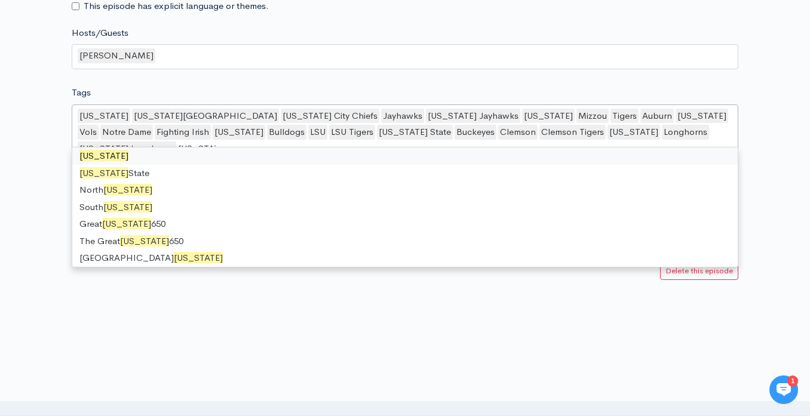
click at [195, 147] on div "Add Alabama … Alabama Alabama State North Alabama South Alabama Great Alabama 6…" at bounding box center [405, 207] width 666 height 121
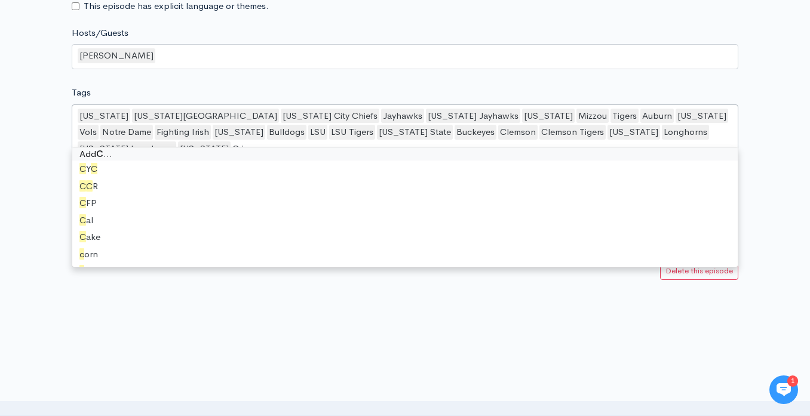
scroll to position [0, 0]
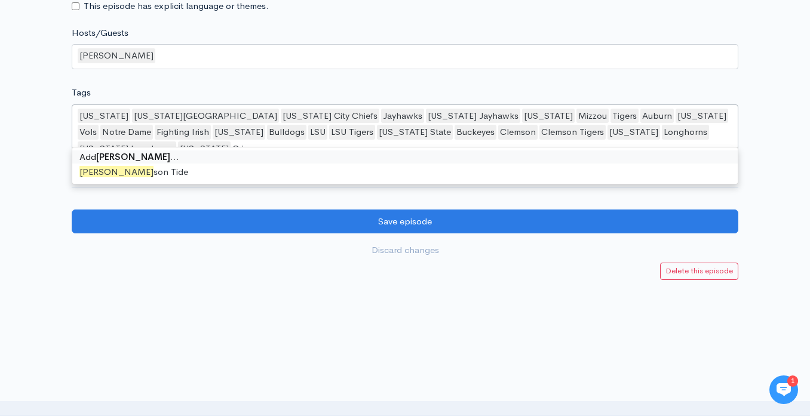
type input "Crimson"
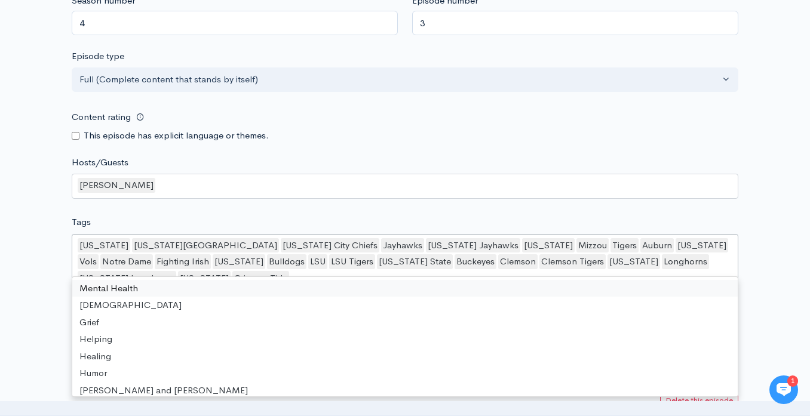
scroll to position [1362, 0]
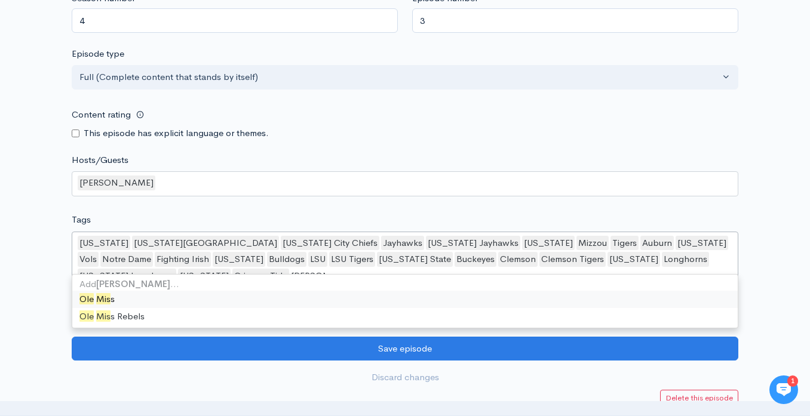
type input "Ole Miss"
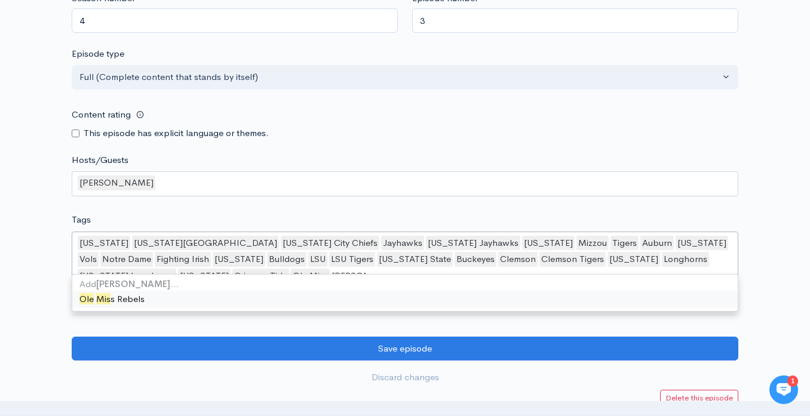
type input "Ole Miss"
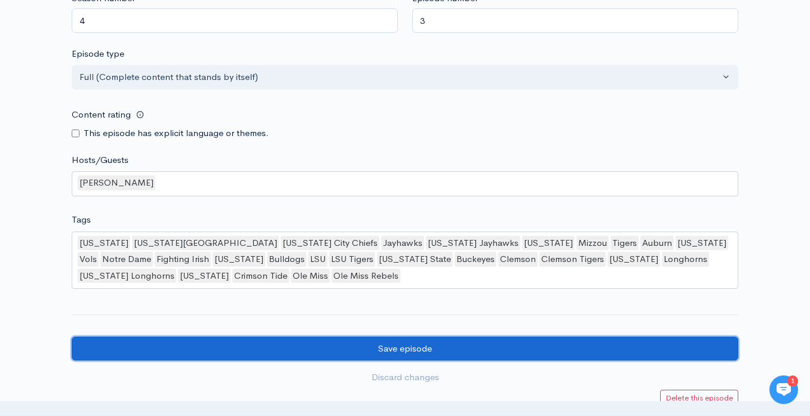
click at [171, 344] on input "Save episode" at bounding box center [405, 349] width 666 height 24
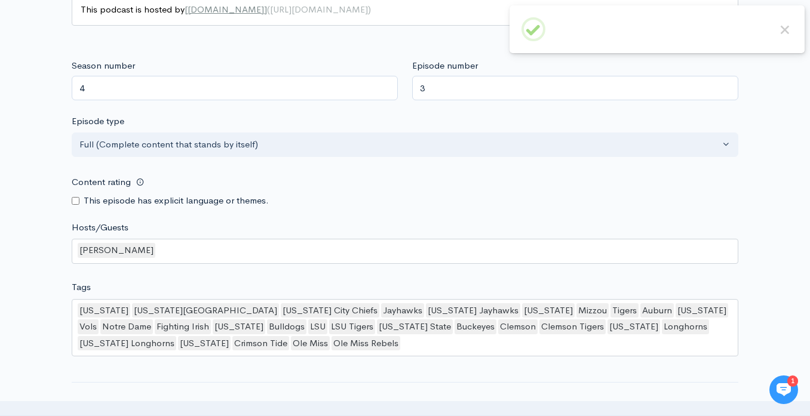
scroll to position [1306, 0]
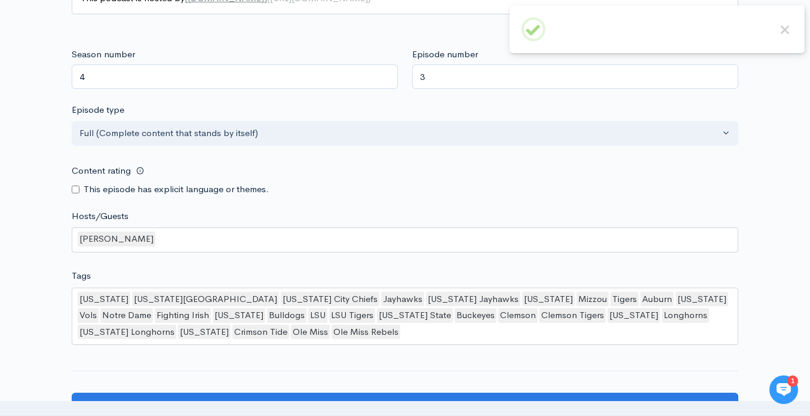
click at [167, 333] on div "Kansas Kansas City Kansas City Chiefs Jayhawks Kansas Jayhawks Missouri Mizzou …" at bounding box center [405, 317] width 666 height 58
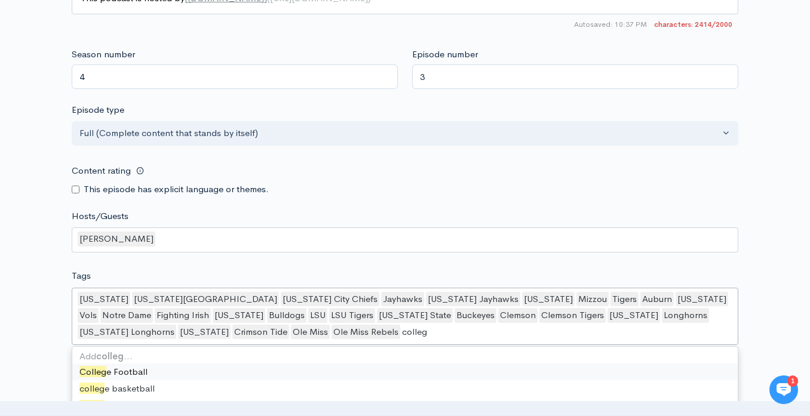
type input "college"
type input "football"
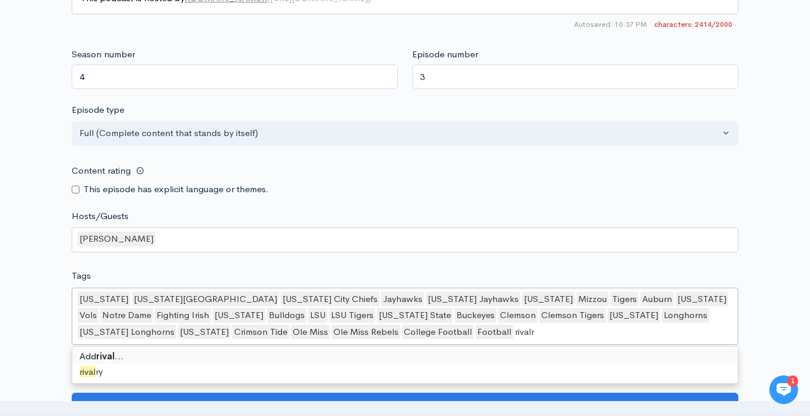
type input "rivalry"
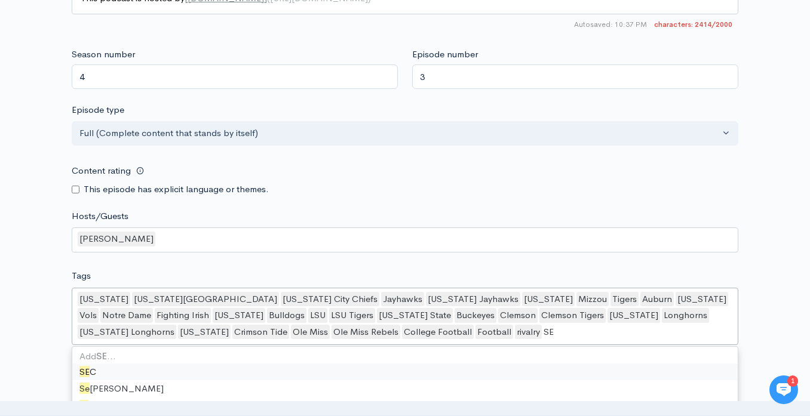
type input "SEC"
type input "Big"
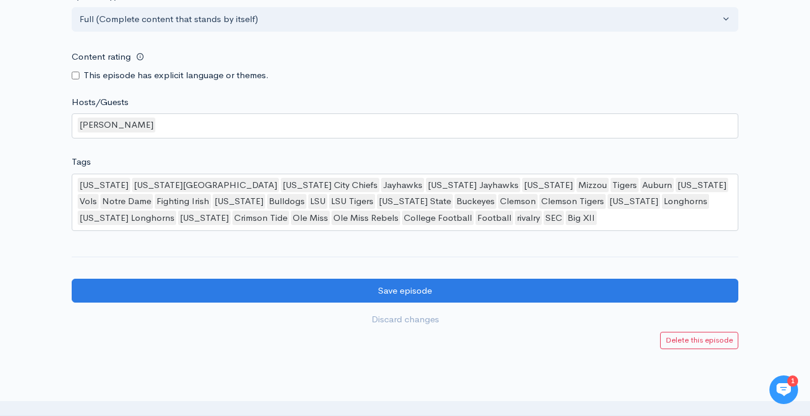
scroll to position [1427, 0]
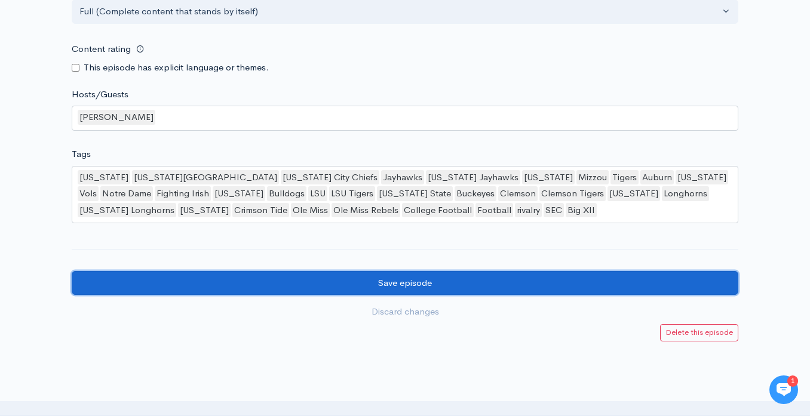
click at [181, 289] on input "Save episode" at bounding box center [405, 283] width 666 height 24
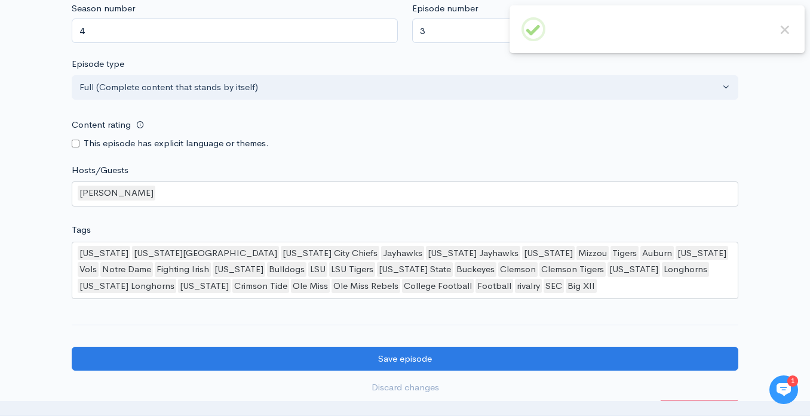
scroll to position [1406, 0]
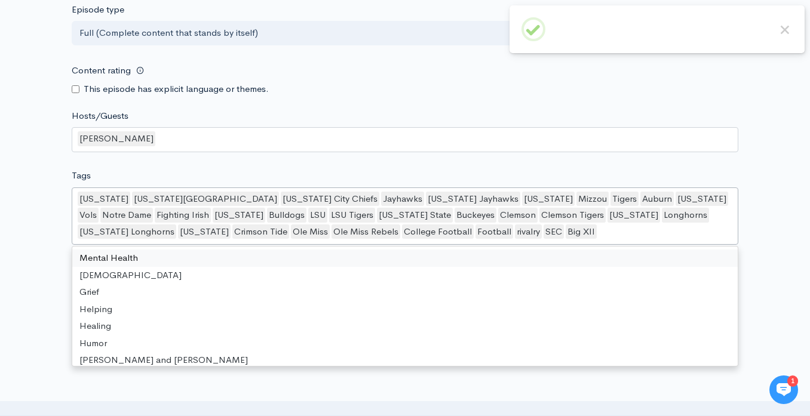
click at [358, 234] on div "[US_STATE] [US_STATE] City [US_STATE] City Chiefs Jayhawks [US_STATE] Jayhawks …" at bounding box center [405, 216] width 666 height 58
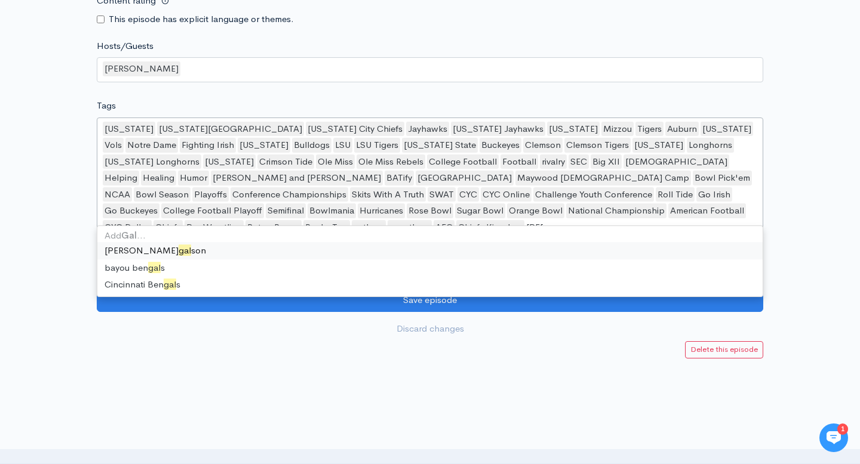
scroll to position [0, 0]
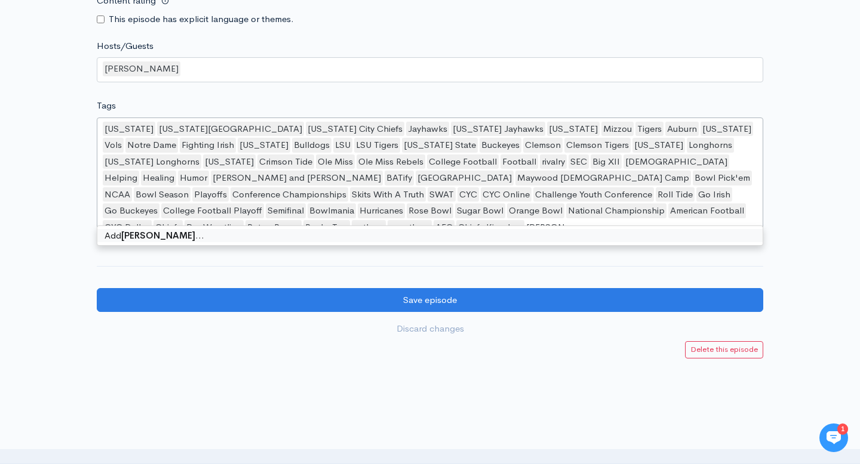
type input "[PERSON_NAME]"
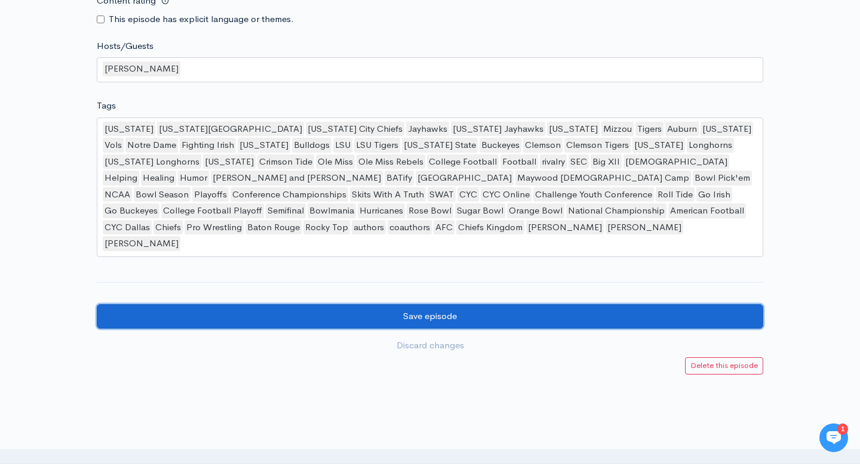
click at [543, 304] on input "Save episode" at bounding box center [430, 316] width 666 height 24
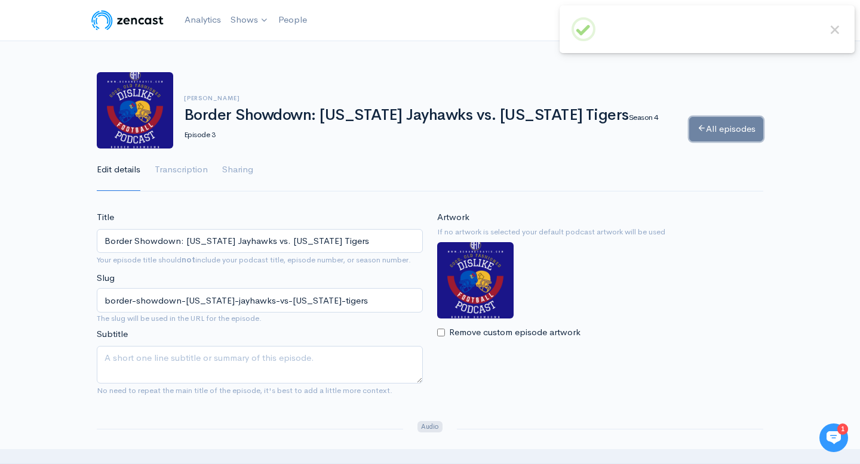
click at [714, 131] on link "All episodes" at bounding box center [726, 129] width 74 height 24
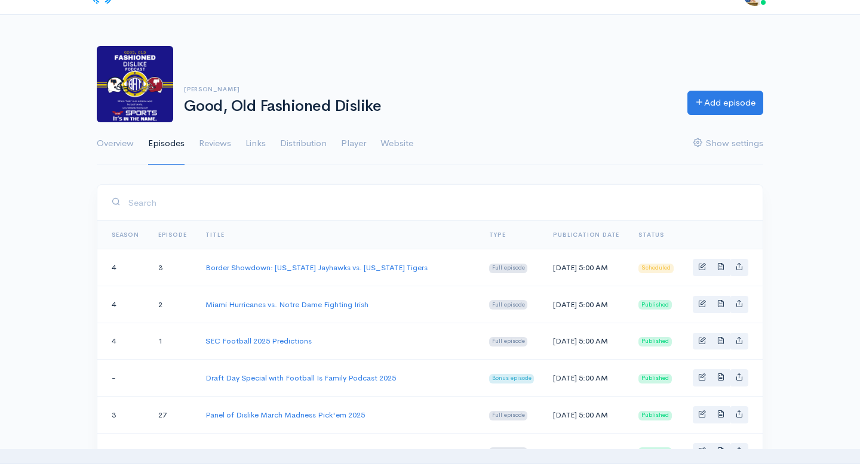
scroll to position [27, 0]
click at [738, 270] on icon "Basic example" at bounding box center [739, 266] width 8 height 8
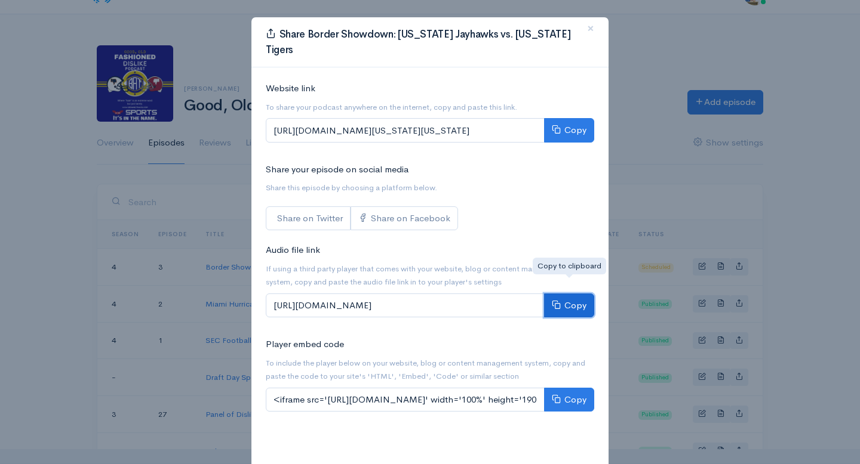
click at [576, 297] on button "Copy" at bounding box center [569, 306] width 50 height 24
click at [590, 29] on span "×" at bounding box center [590, 28] width 7 height 17
